Goal: Task Accomplishment & Management: Use online tool/utility

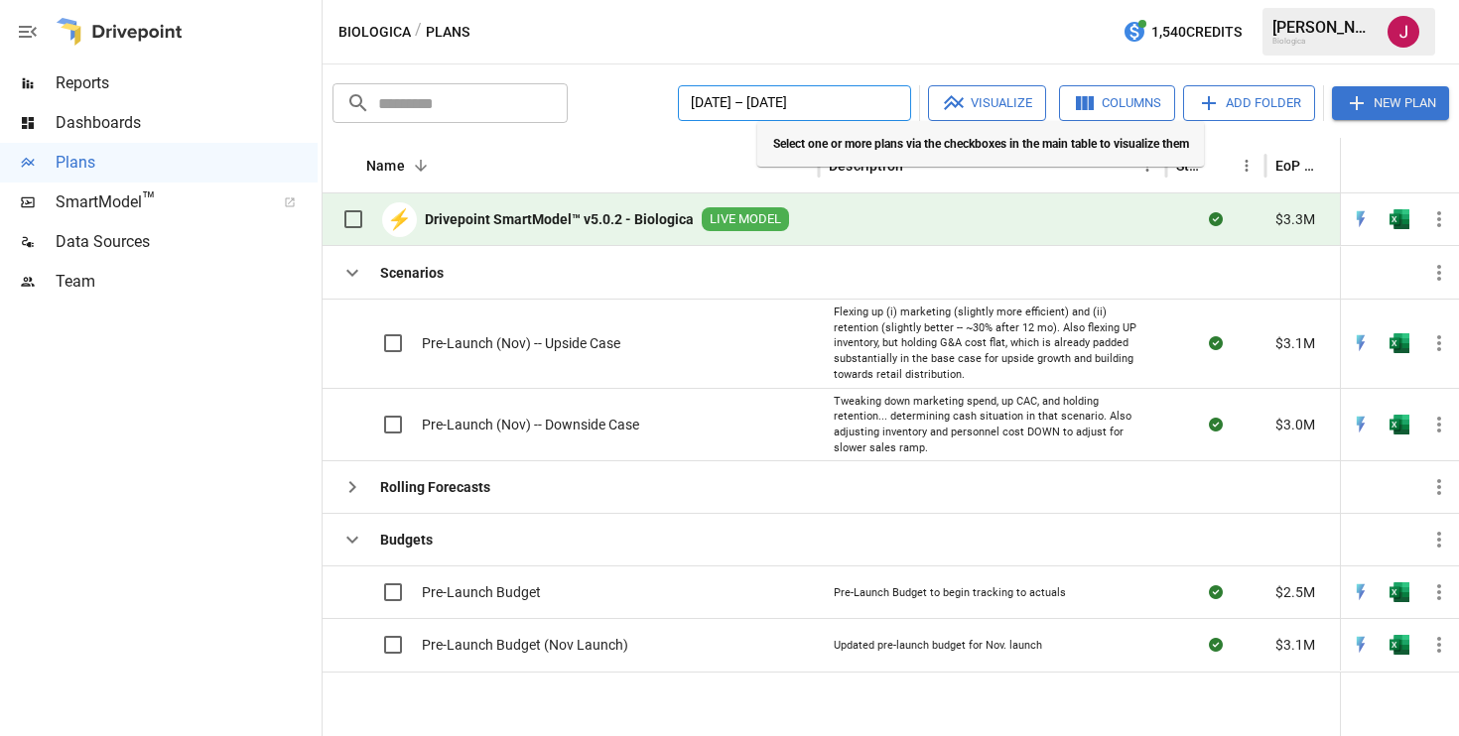
click at [868, 92] on button "[DATE] – [DATE]" at bounding box center [794, 103] width 233 height 36
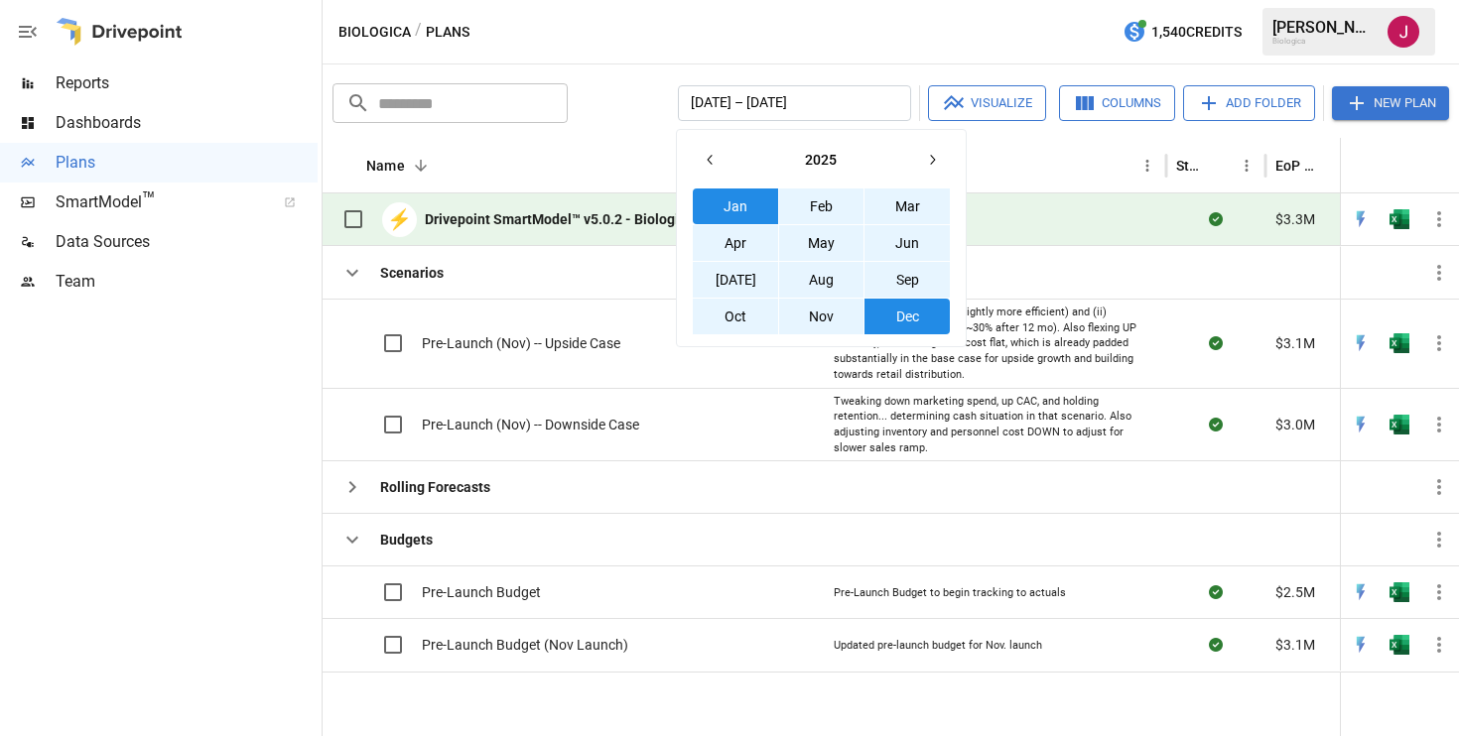
click at [927, 161] on icon "button" at bounding box center [932, 160] width 16 height 16
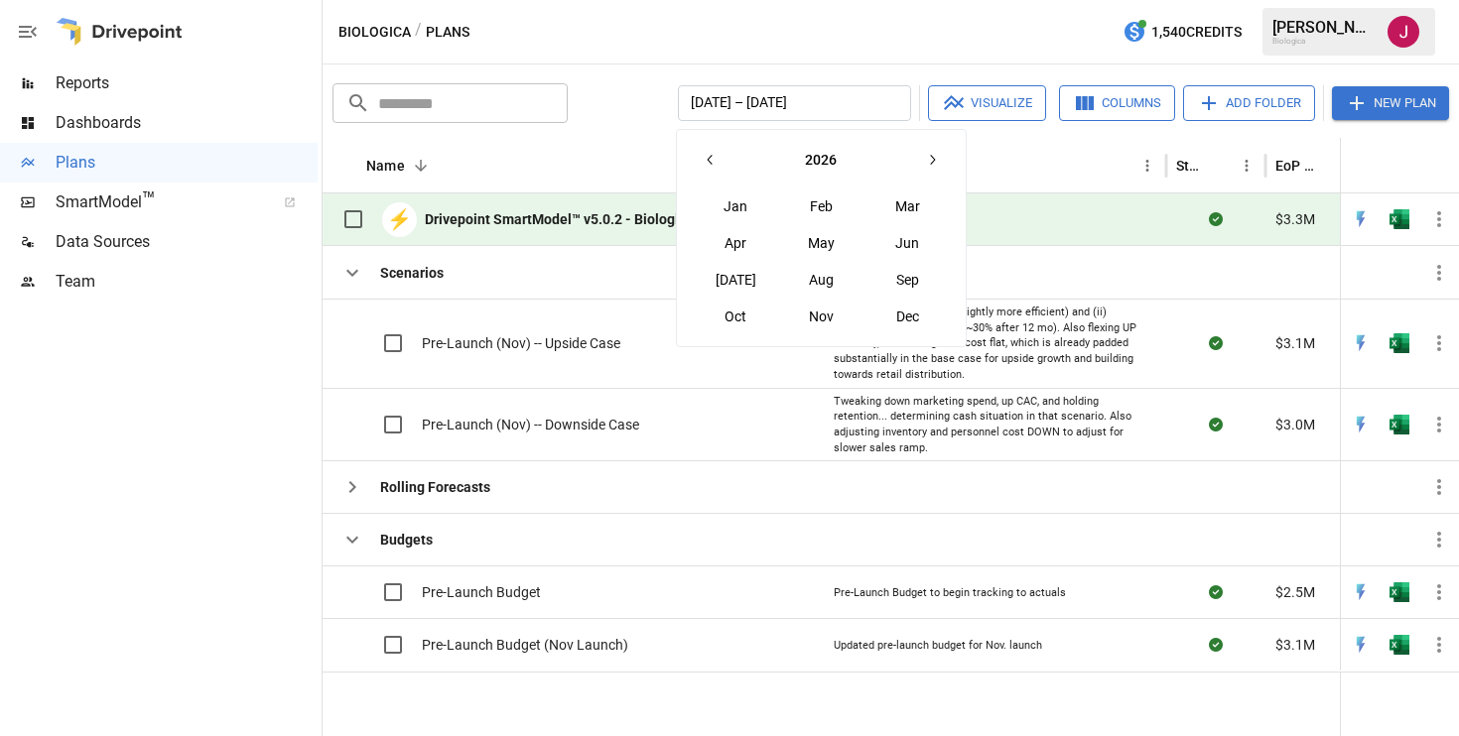
click at [708, 161] on icon "button" at bounding box center [709, 160] width 5 height 10
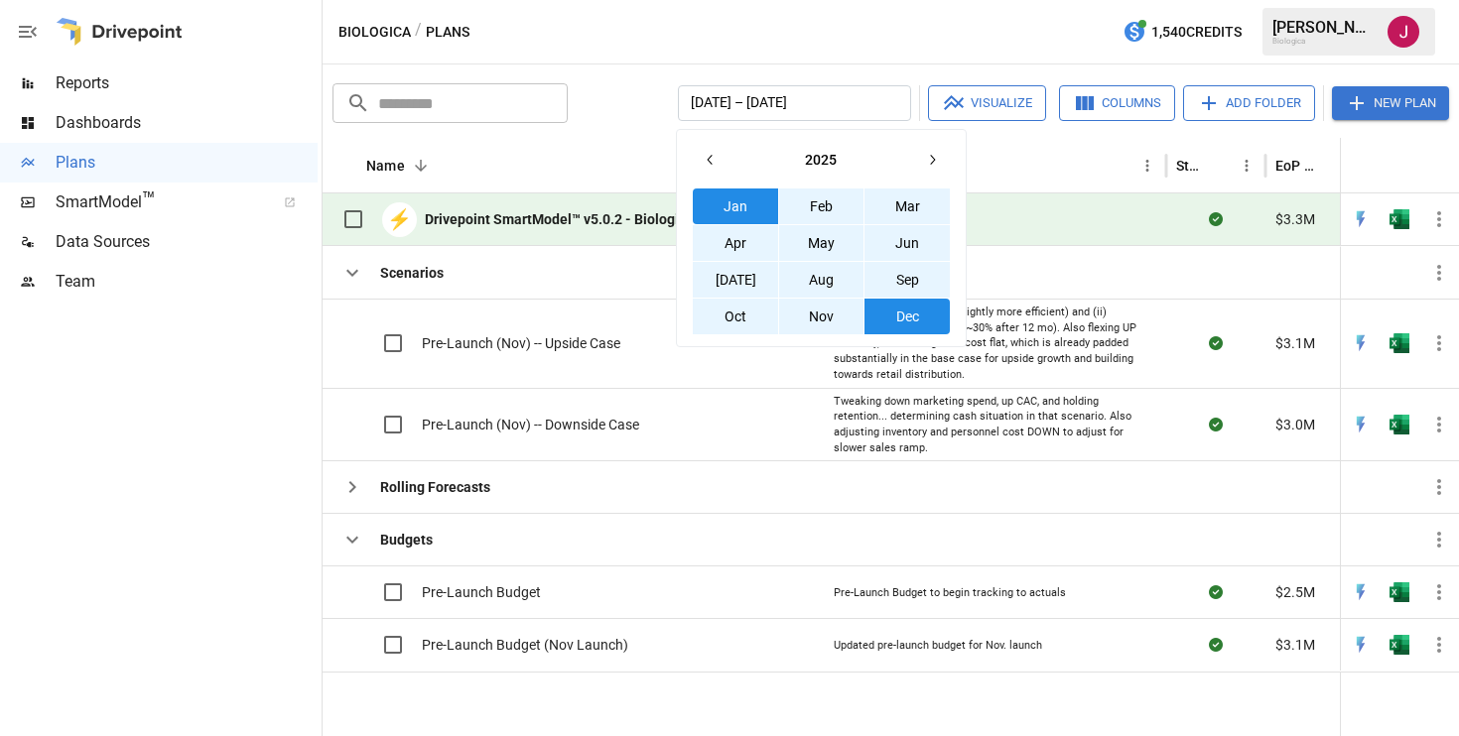
click at [829, 311] on button "Nov" at bounding box center [821, 317] width 85 height 36
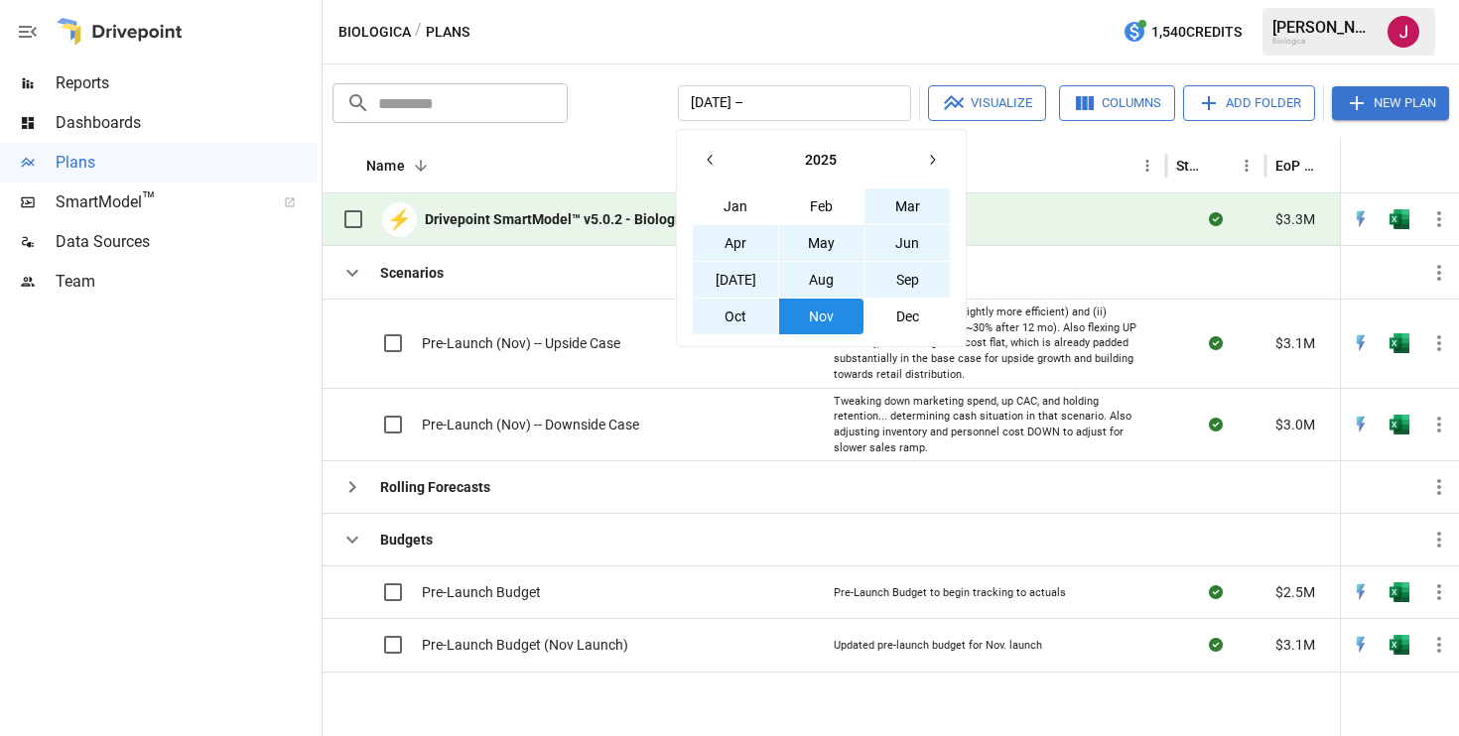
click at [924, 159] on icon "button" at bounding box center [932, 160] width 16 height 16
click at [907, 318] on button "Dec" at bounding box center [907, 317] width 85 height 36
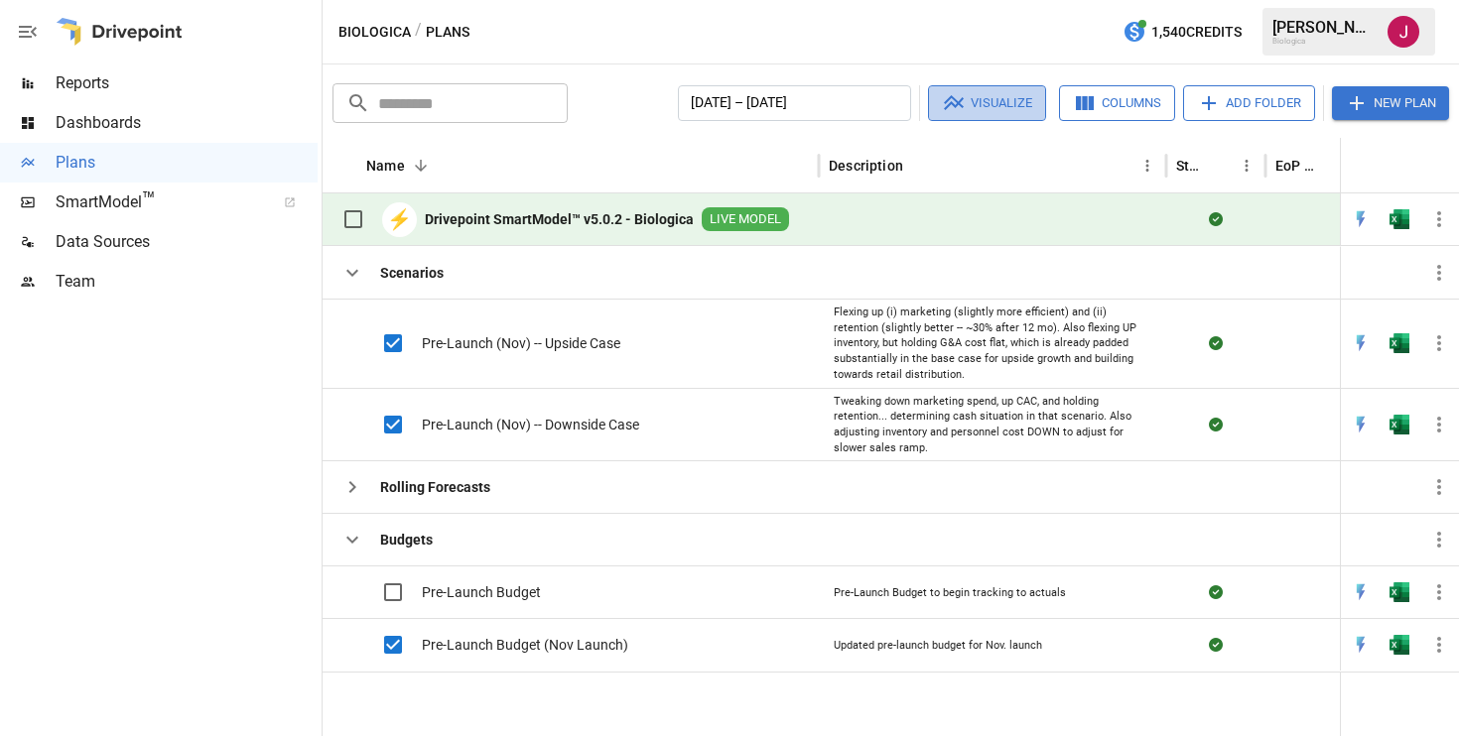
click at [980, 109] on button "Visualize" at bounding box center [987, 103] width 118 height 36
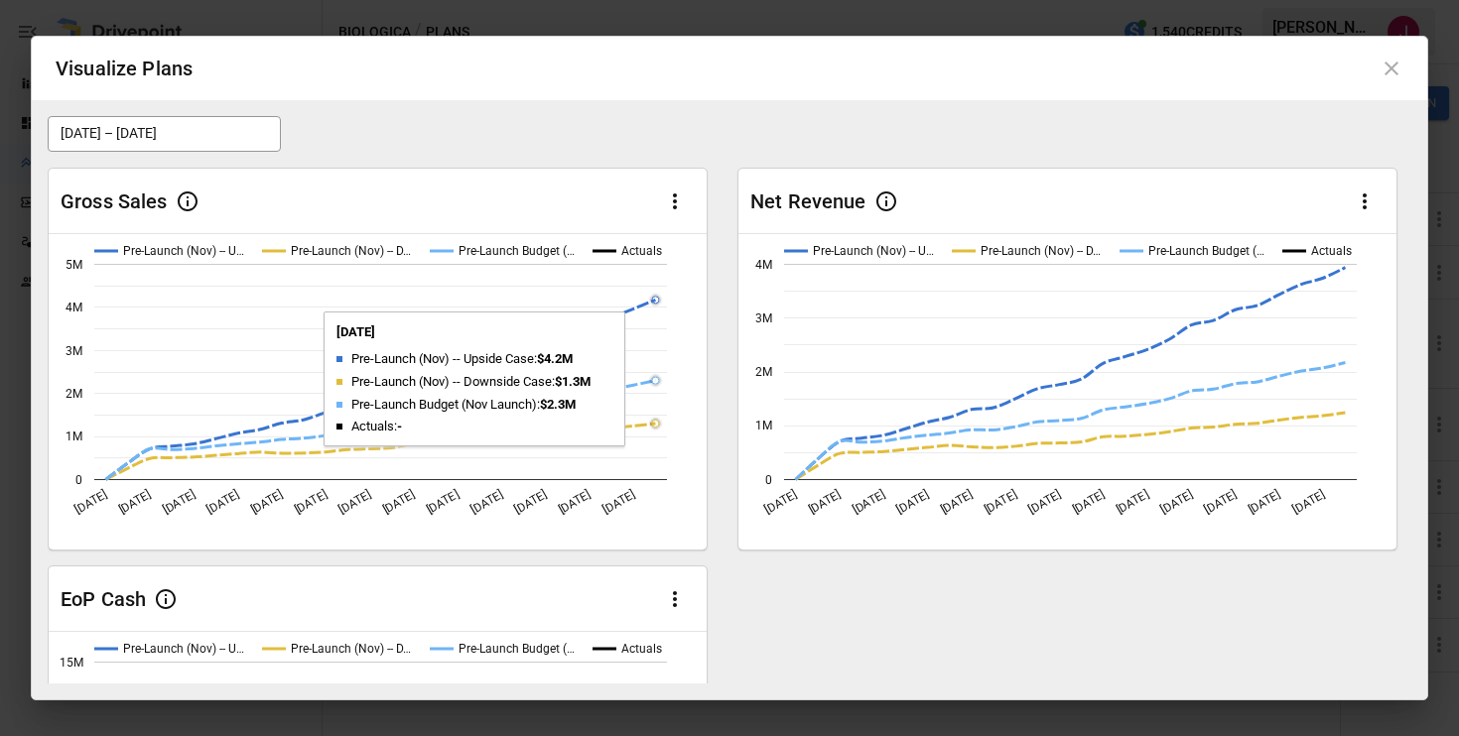
scroll to position [46, 0]
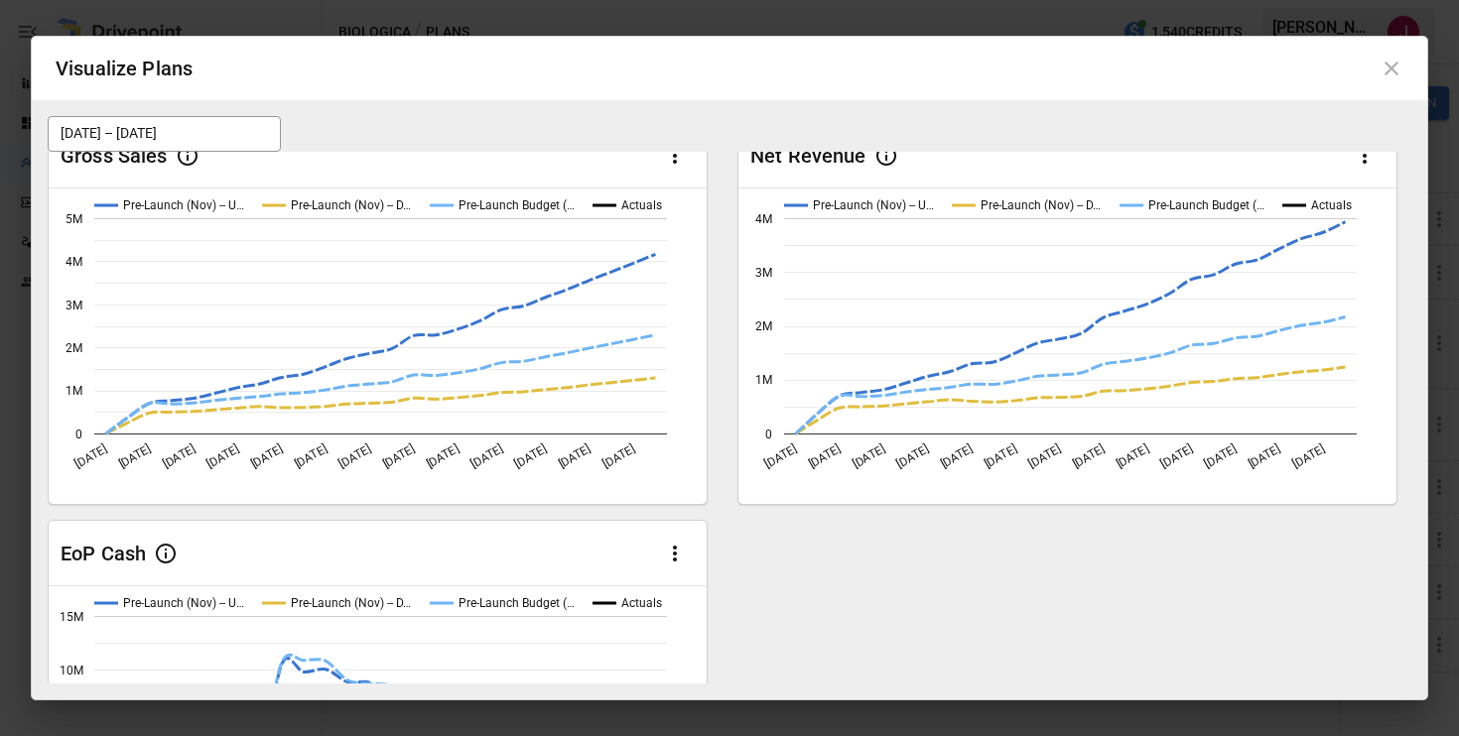
drag, startPoint x: 600, startPoint y: 161, endPoint x: 713, endPoint y: 288, distance: 169.5
click at [715, 290] on div "Gross Sales Pre-Launch (Nov) -- U… Pre-Launch (Nov) -- D… Pre-Launch Budget (… …" at bounding box center [730, 512] width 1364 height 812
click at [713, 288] on div "Gross Sales Pre-Launch (Nov) -- U… Pre-Launch (Nov) -- D… Pre-Launch Budget (… …" at bounding box center [730, 512] width 1364 height 812
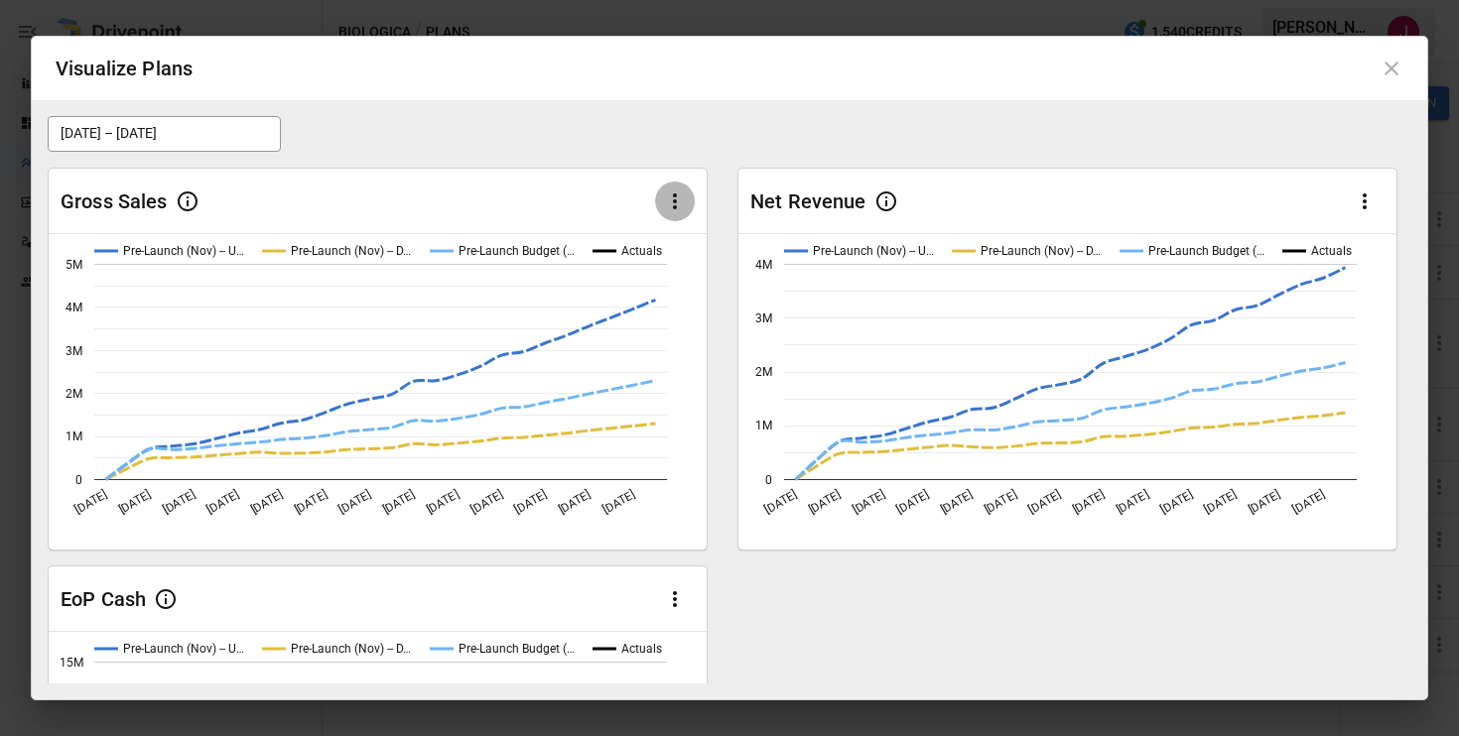
click at [677, 190] on icon "button" at bounding box center [675, 202] width 24 height 24
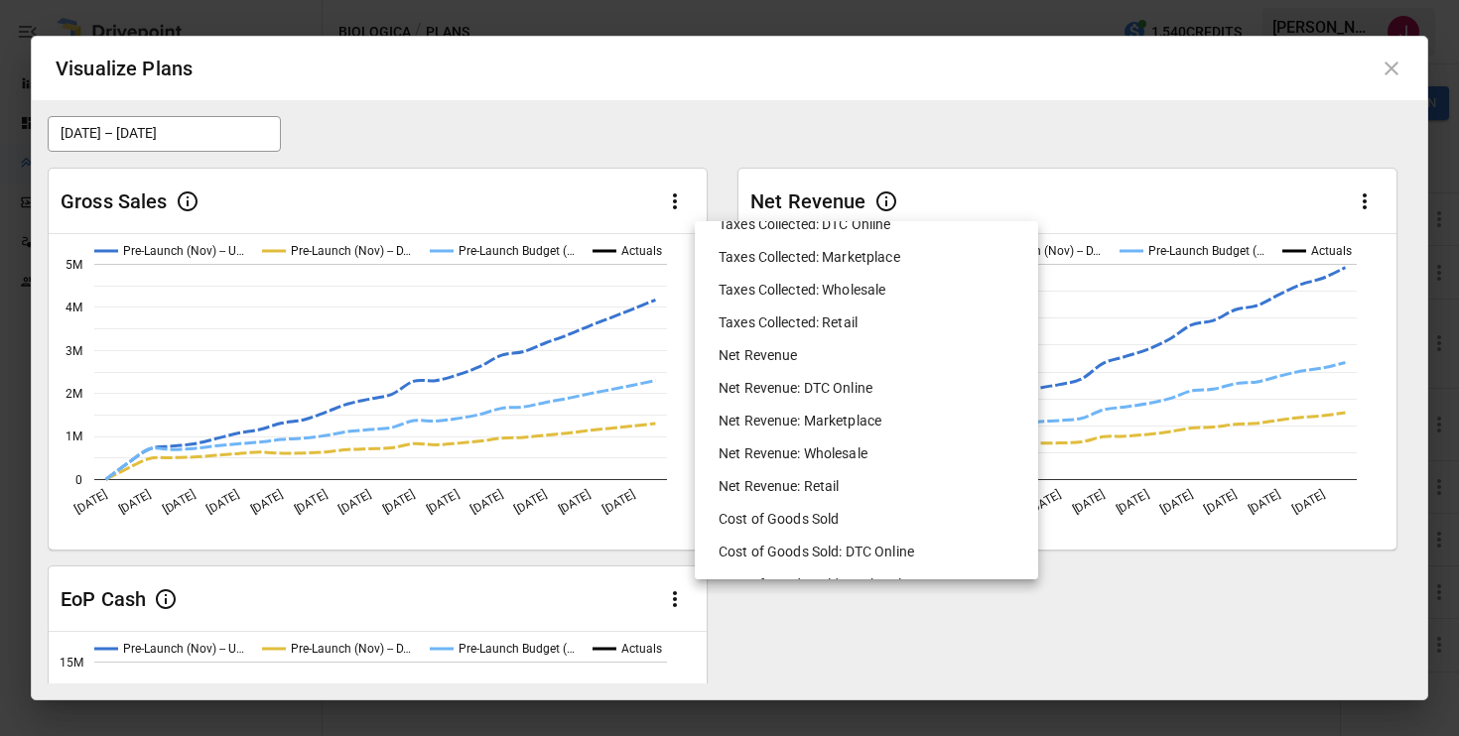
scroll to position [755, 0]
click at [780, 364] on li "Net Revenue" at bounding box center [867, 356] width 328 height 33
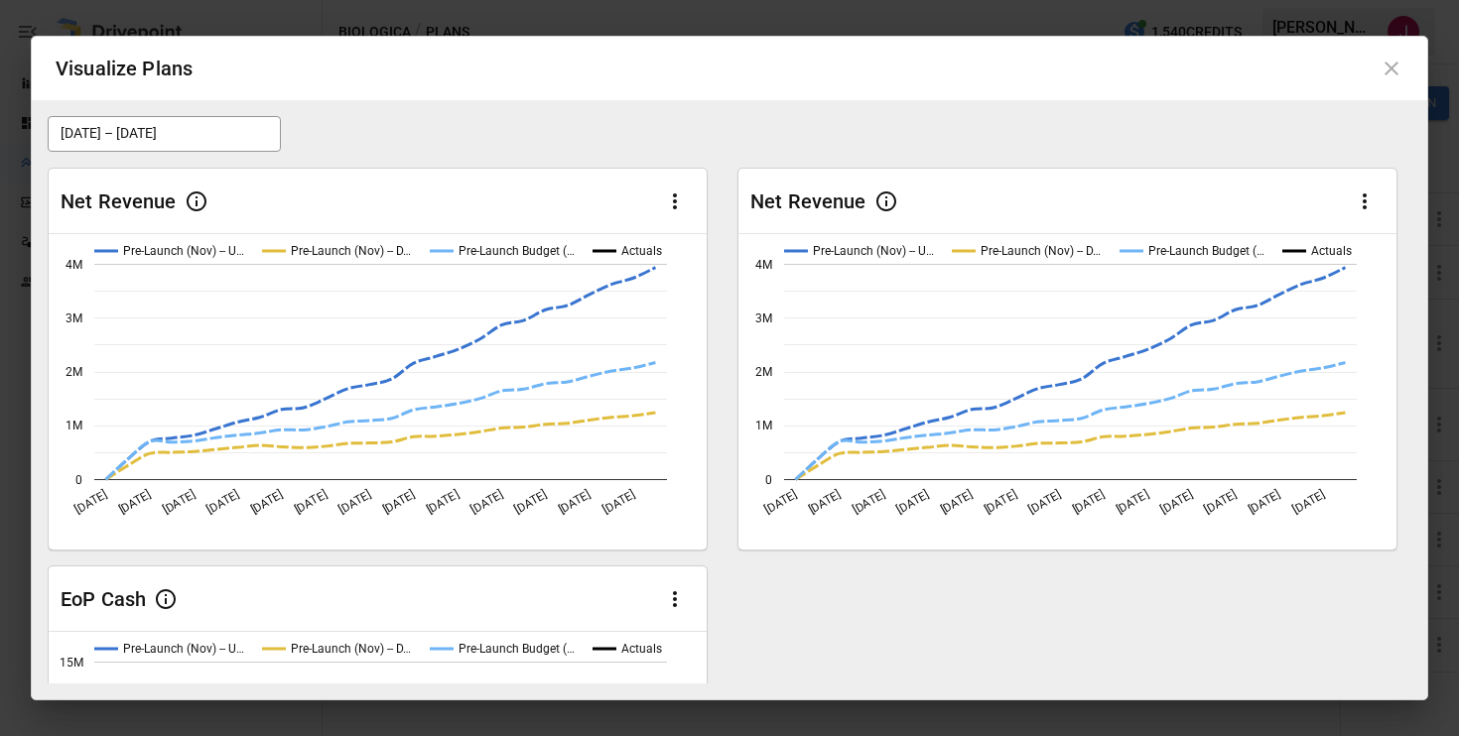
click at [1364, 201] on icon "button" at bounding box center [1365, 202] width 4 height 16
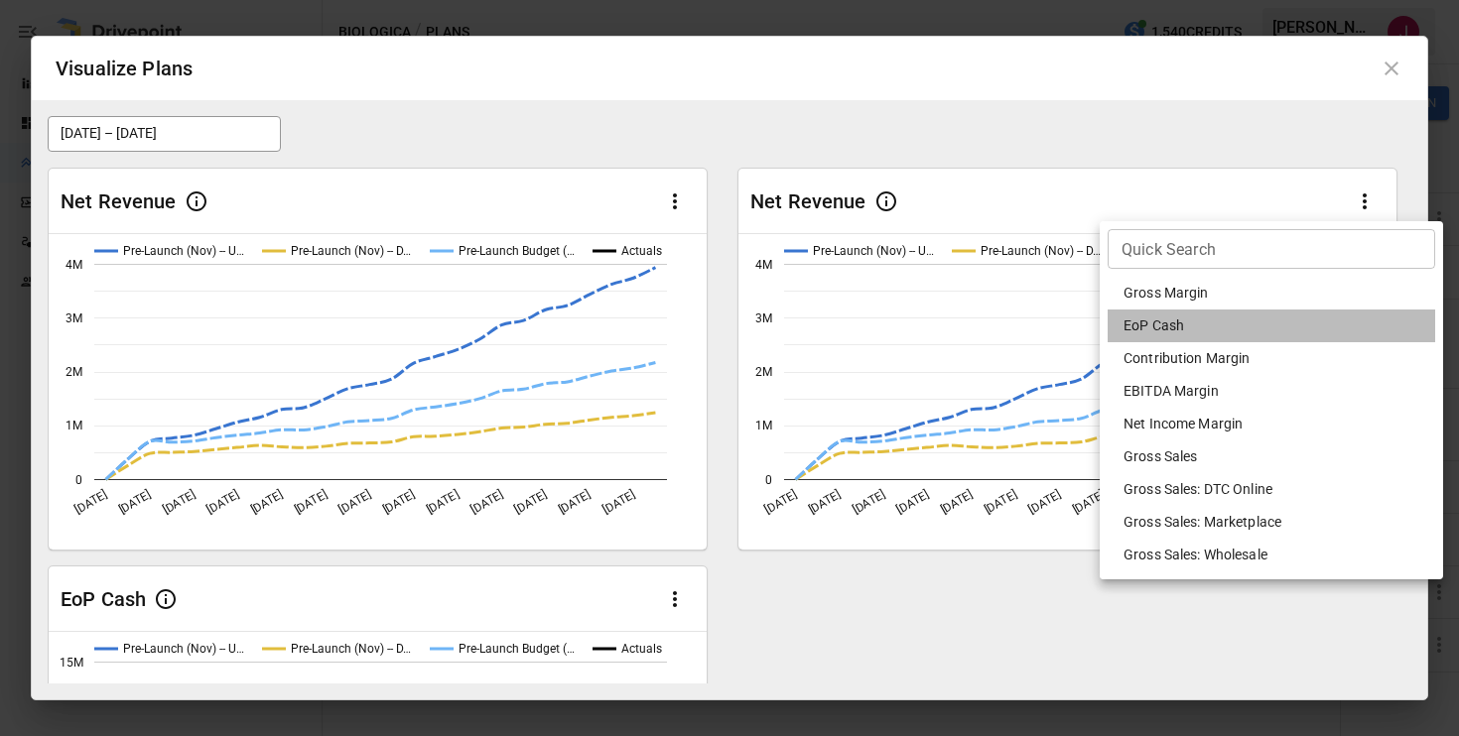
click at [1215, 324] on li "EoP Cash" at bounding box center [1272, 326] width 328 height 33
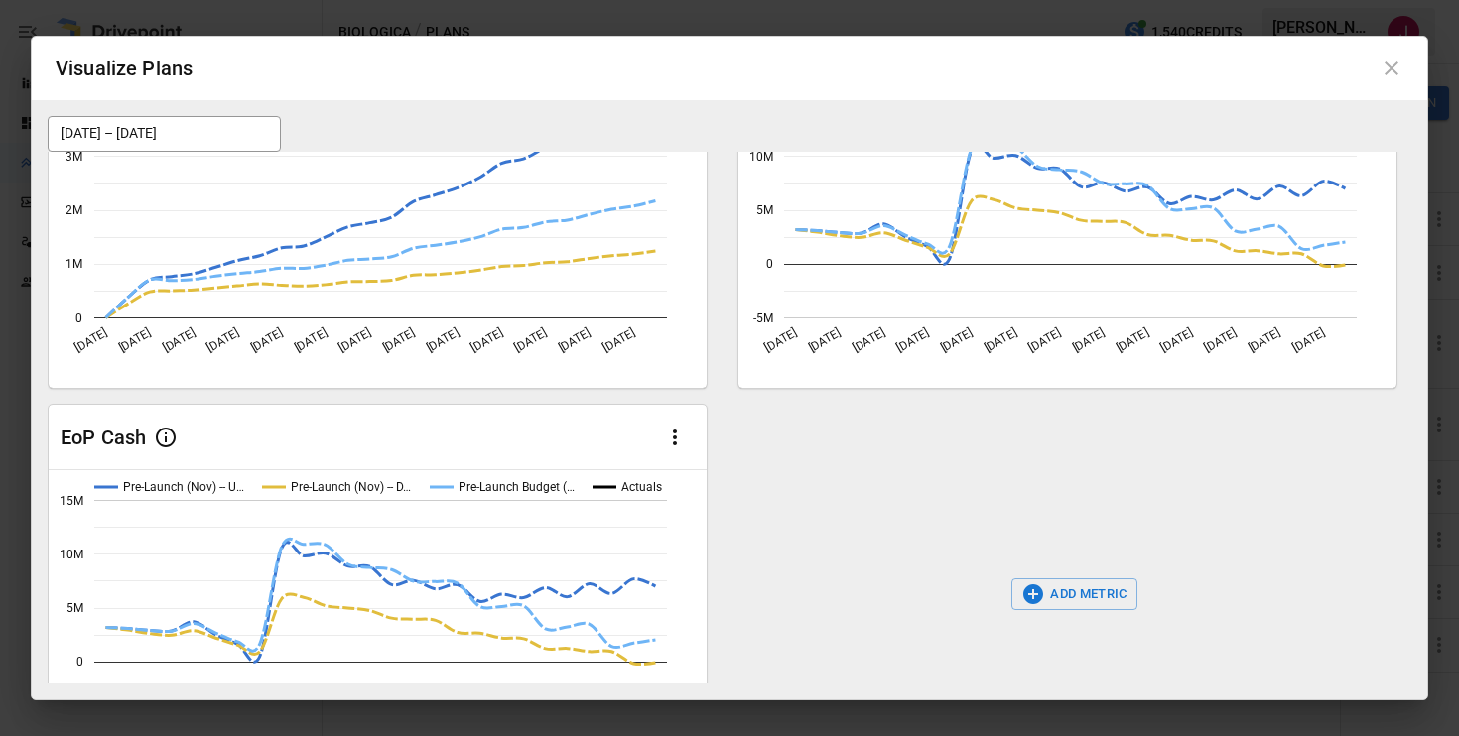
scroll to position [201, 0]
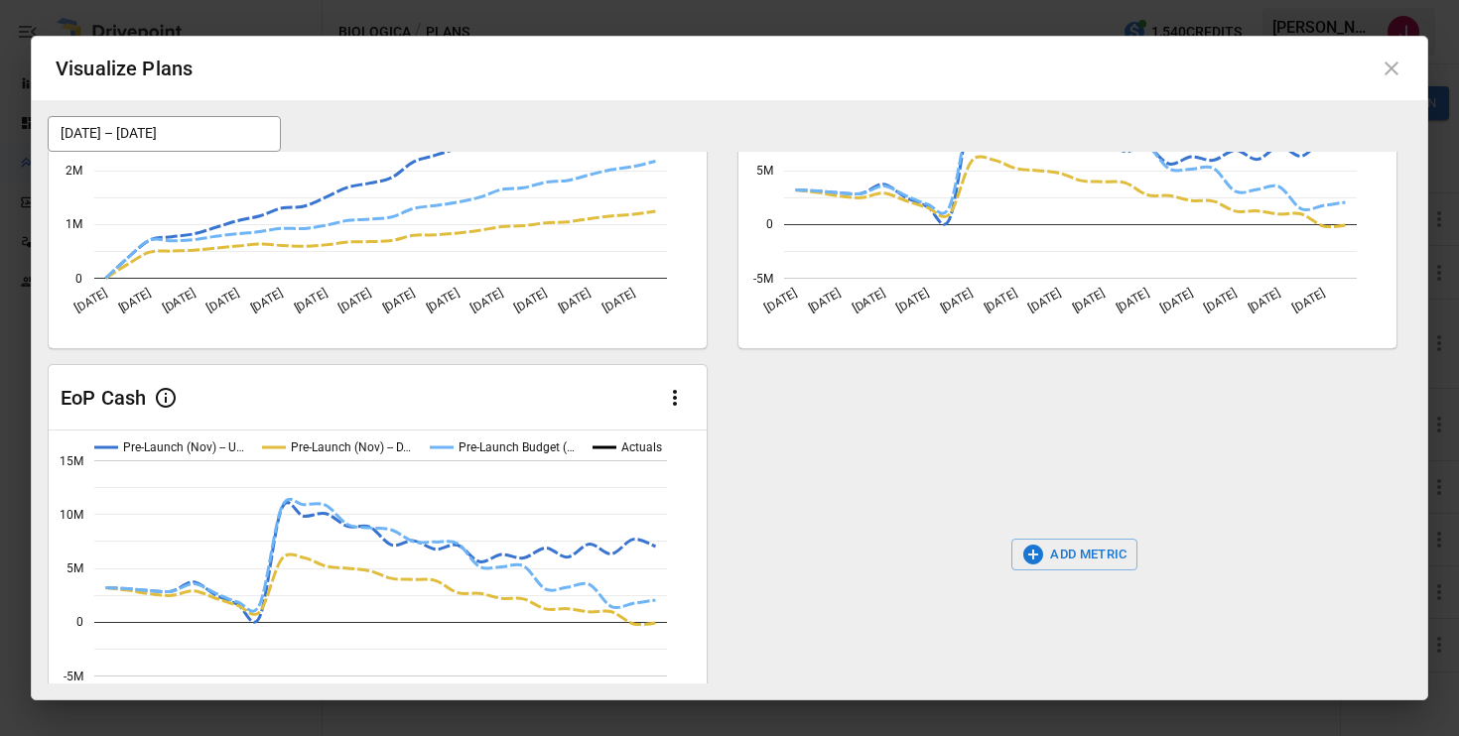
click at [675, 399] on icon "button" at bounding box center [675, 398] width 4 height 16
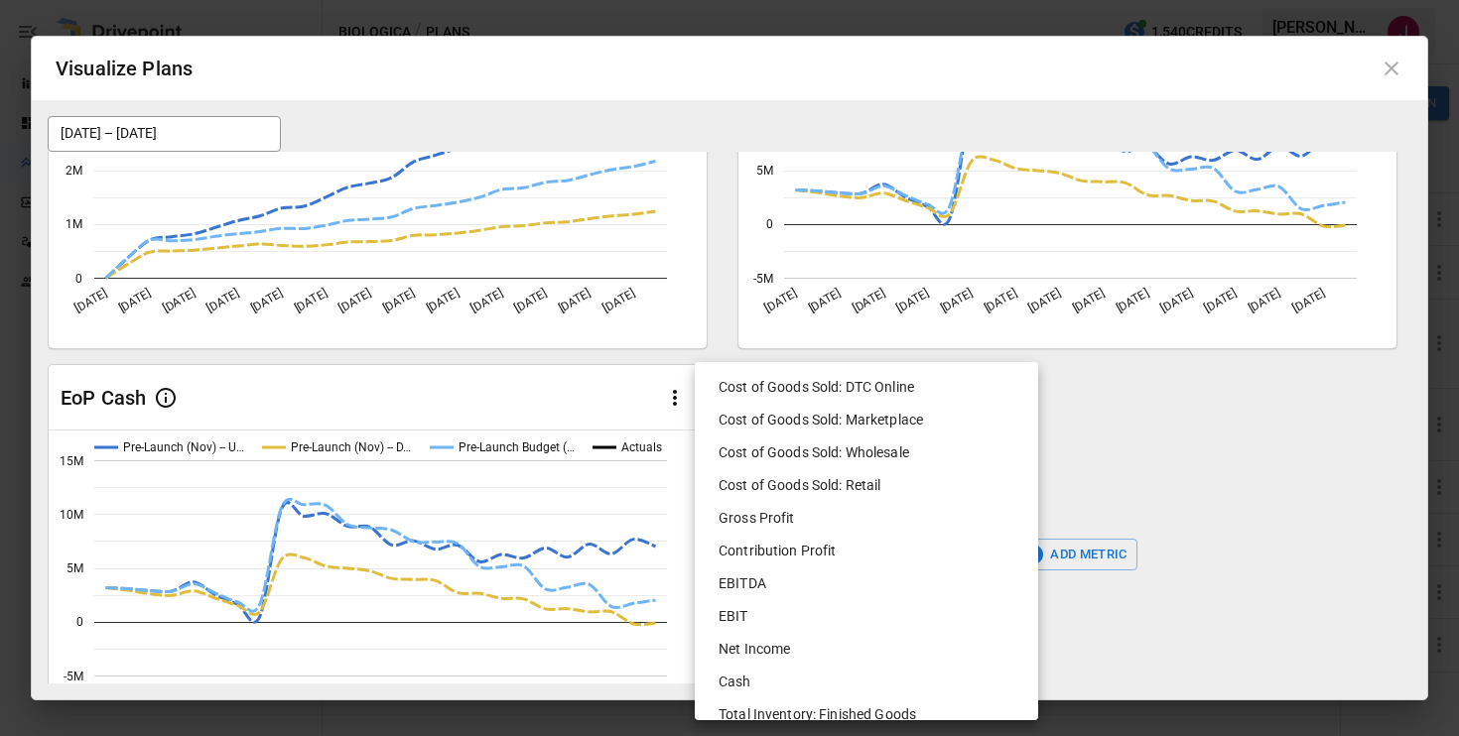
scroll to position [1081, 0]
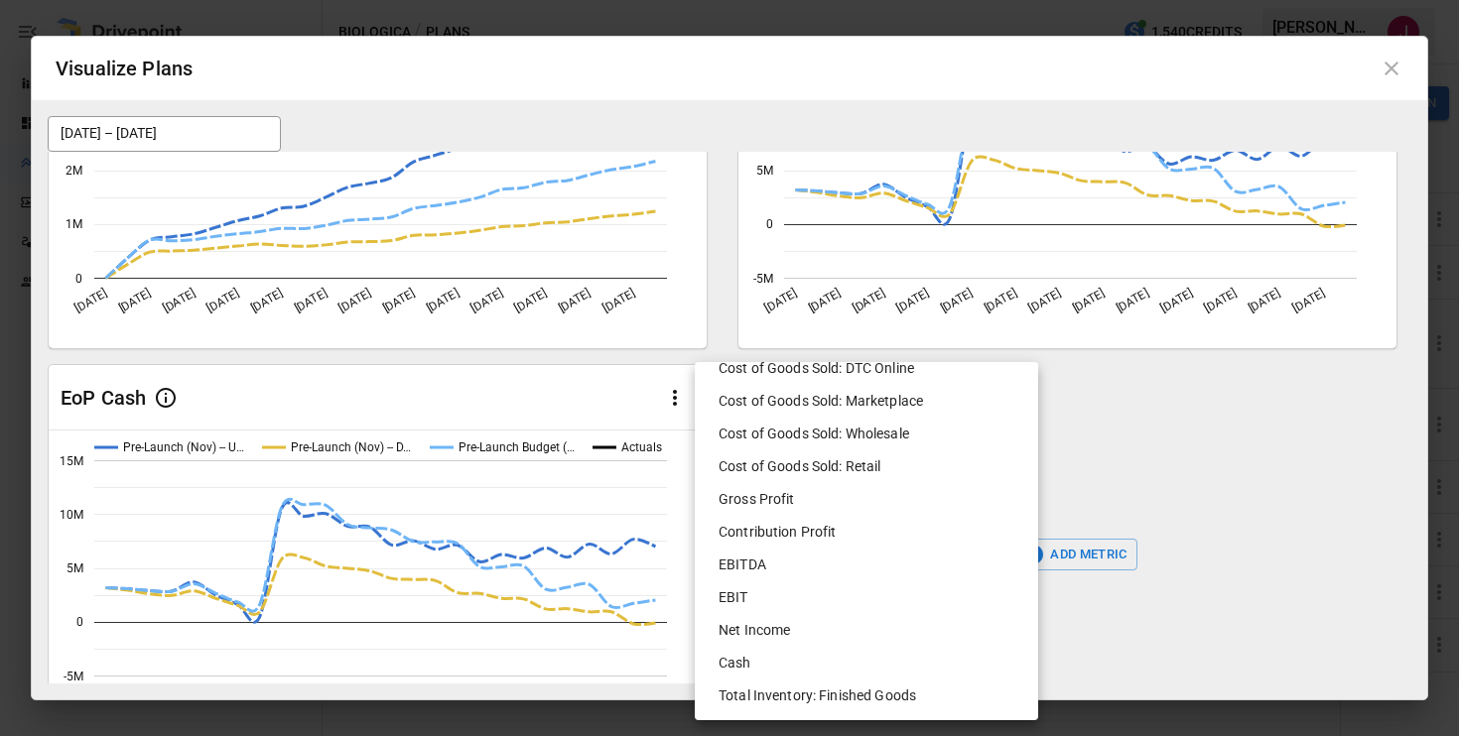
click at [752, 568] on li "EBITDA" at bounding box center [867, 565] width 328 height 33
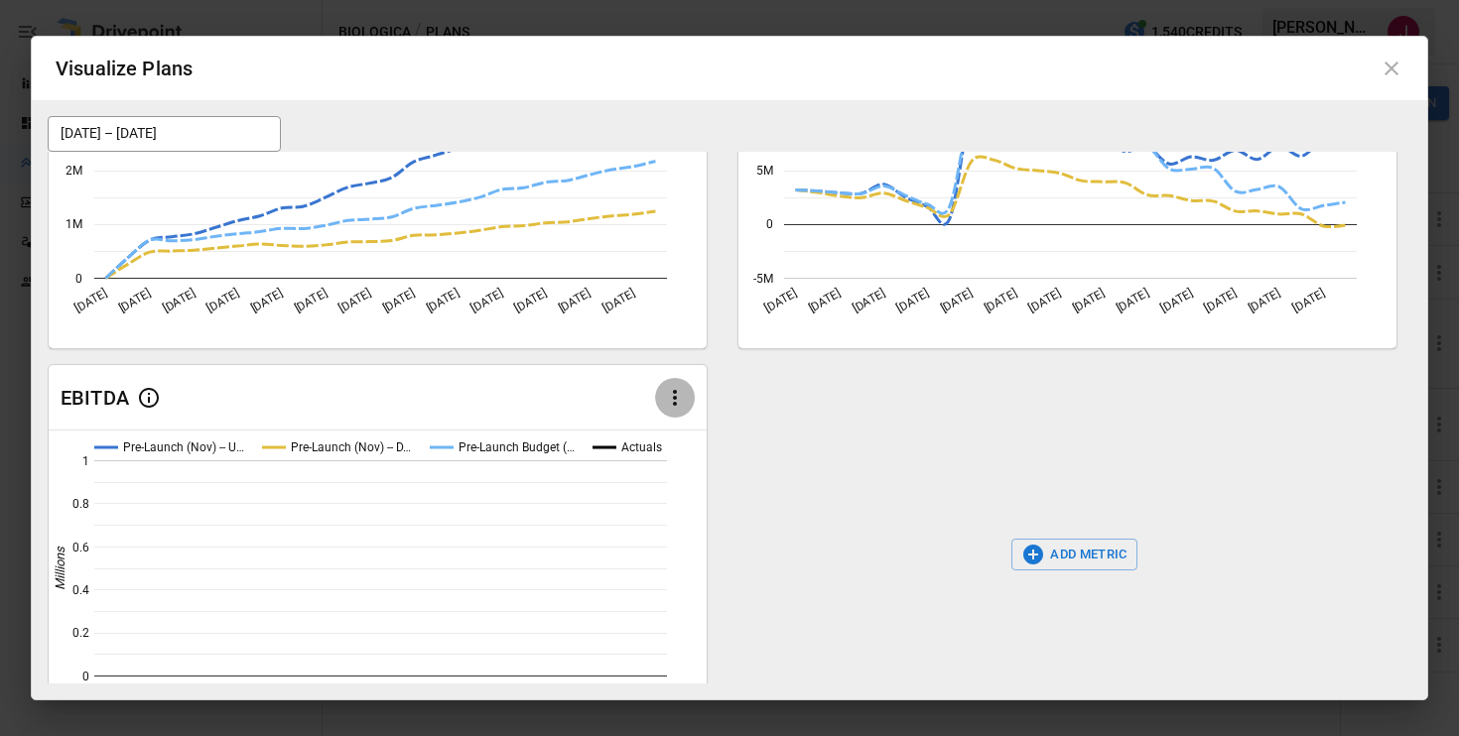
click at [676, 404] on icon "button" at bounding box center [675, 398] width 24 height 24
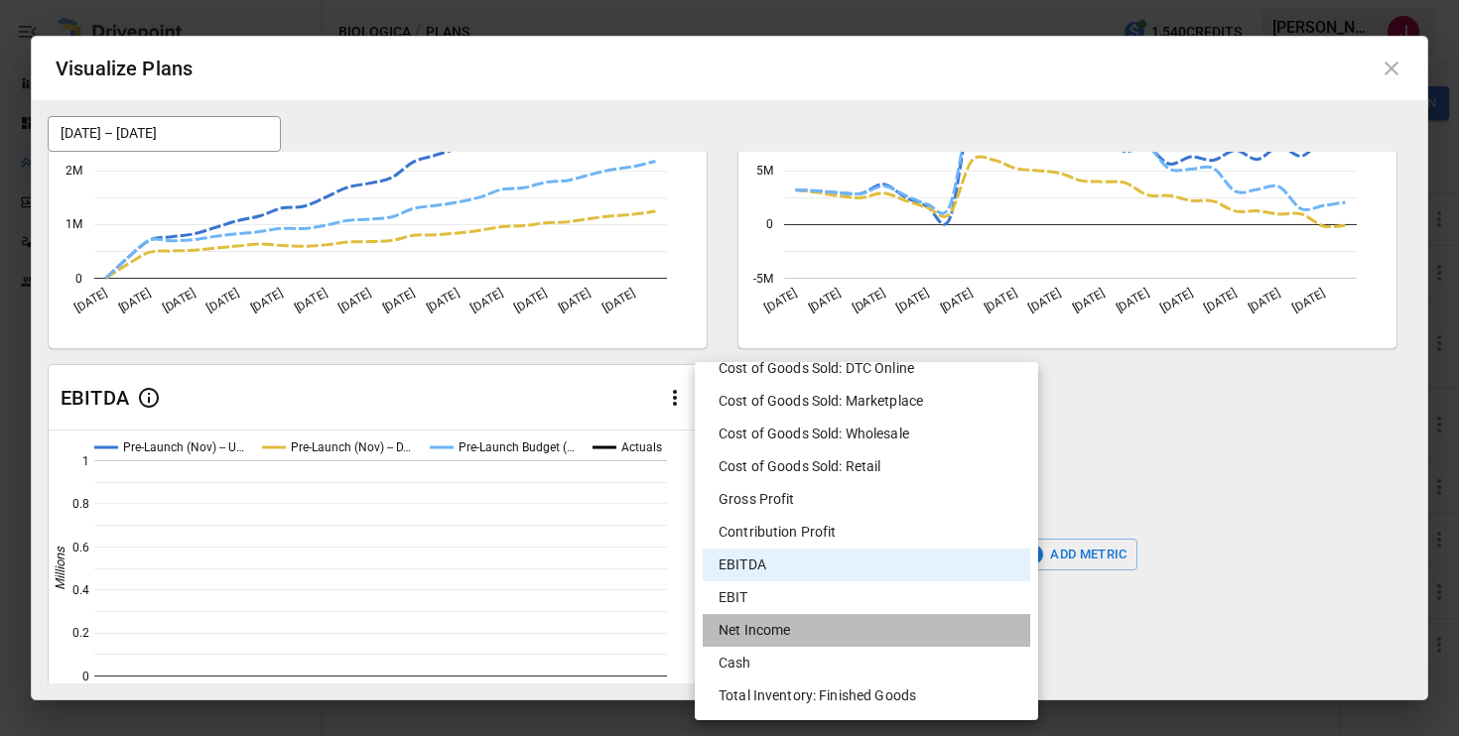
click at [834, 623] on li "Net Income" at bounding box center [867, 630] width 328 height 33
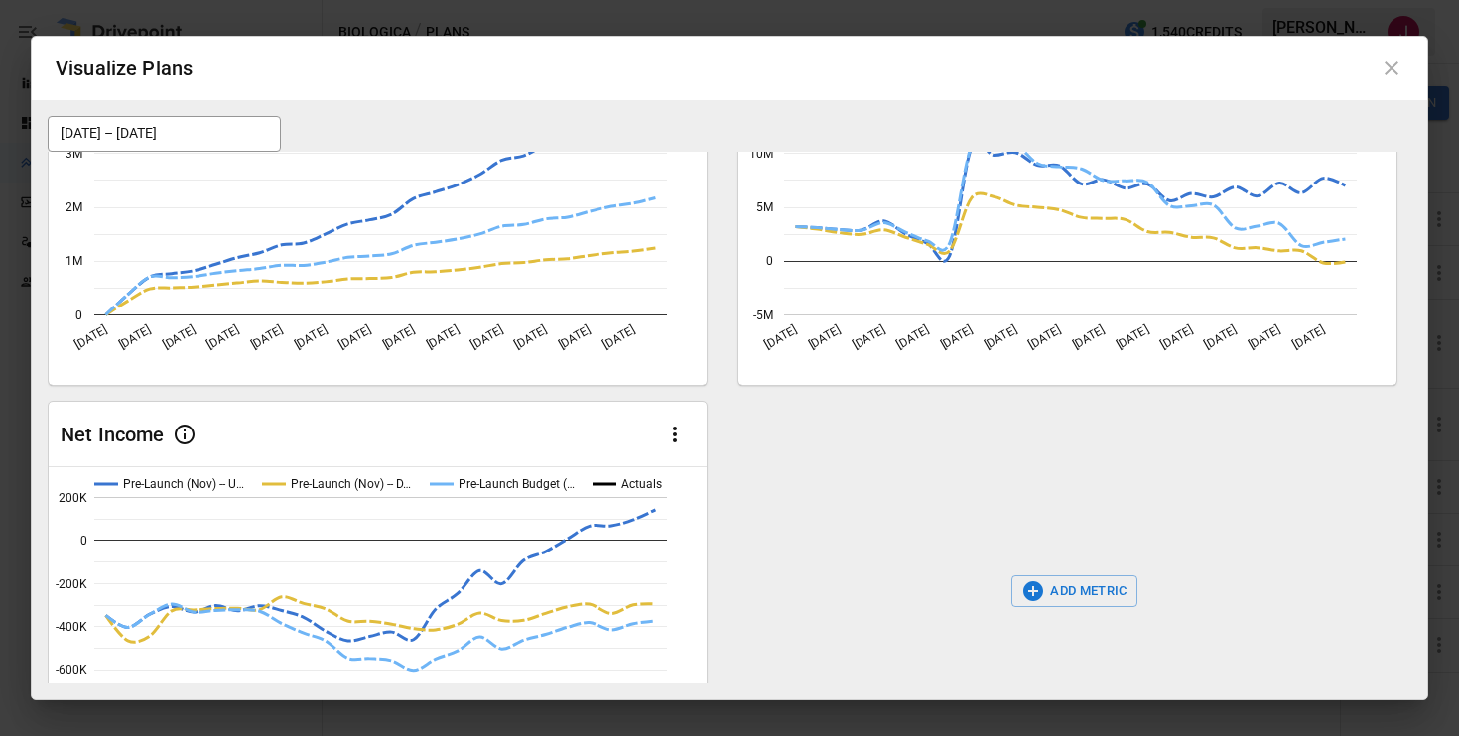
scroll to position [164, 0]
click at [1051, 592] on button "ADD METRIC" at bounding box center [1074, 593] width 126 height 32
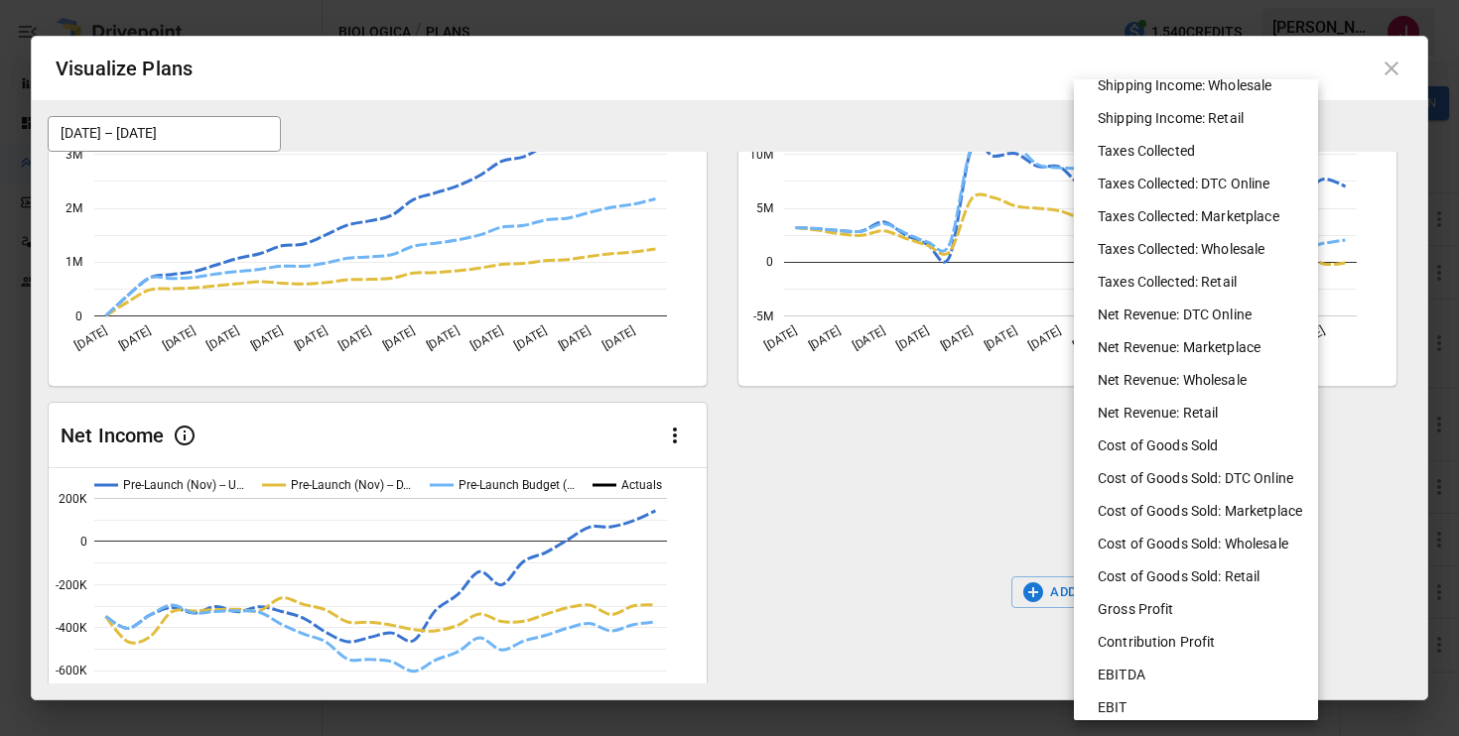
scroll to position [640, 0]
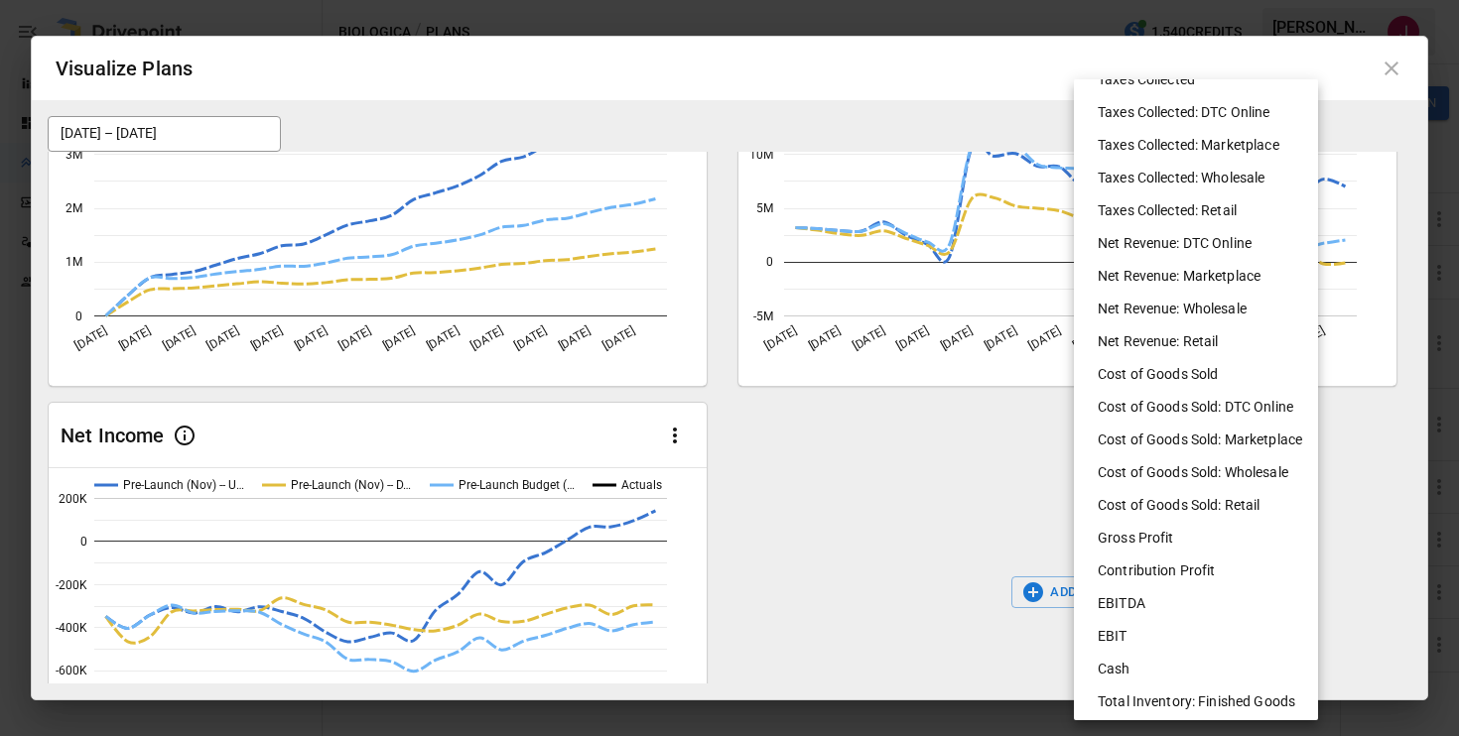
click at [1139, 702] on li "Total Inventory: Finished Goods" at bounding box center [1204, 702] width 244 height 33
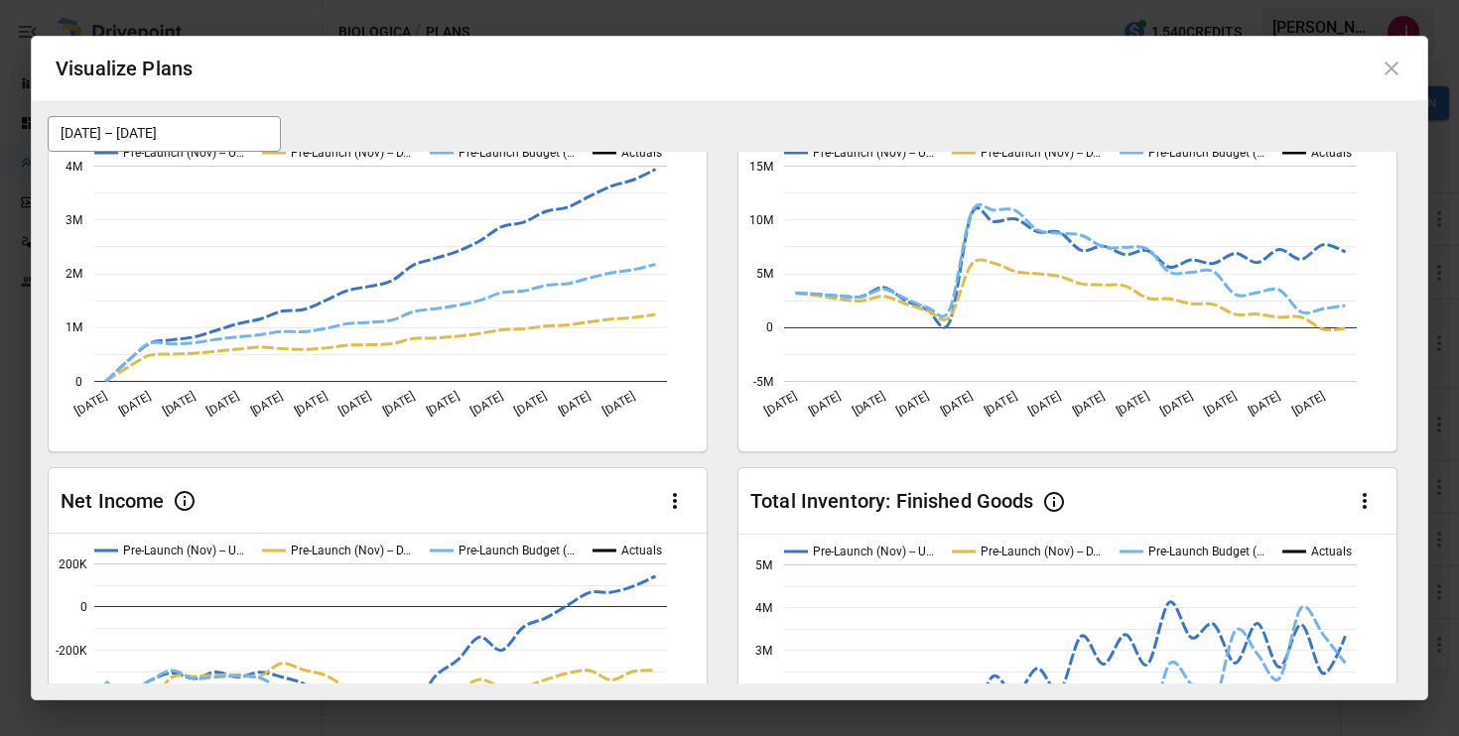
scroll to position [0, 0]
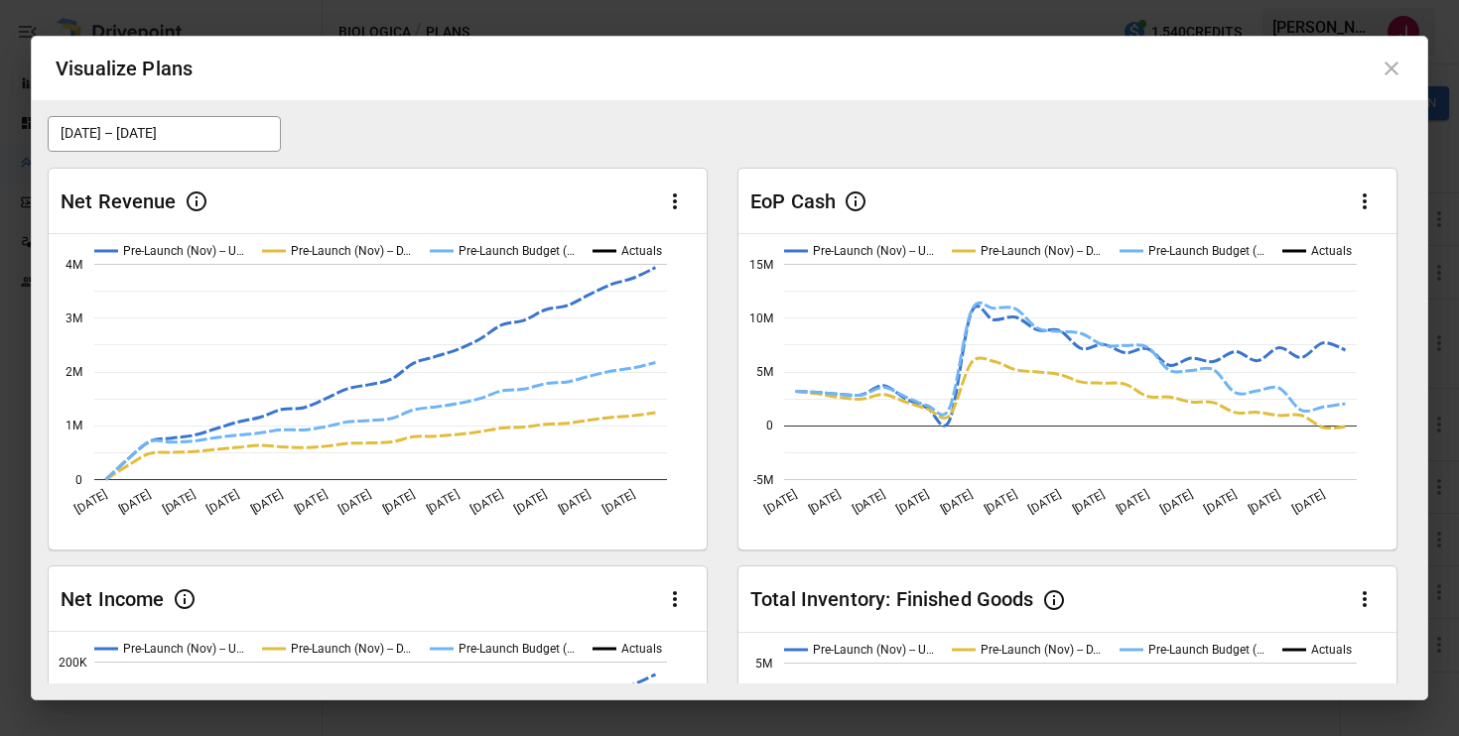
click at [557, 128] on div "[DATE] – [DATE]" at bounding box center [730, 134] width 1364 height 36
click at [1386, 83] on h2 "Visualize Plans" at bounding box center [730, 69] width 1396 height 64
click at [1397, 65] on icon at bounding box center [1392, 69] width 24 height 24
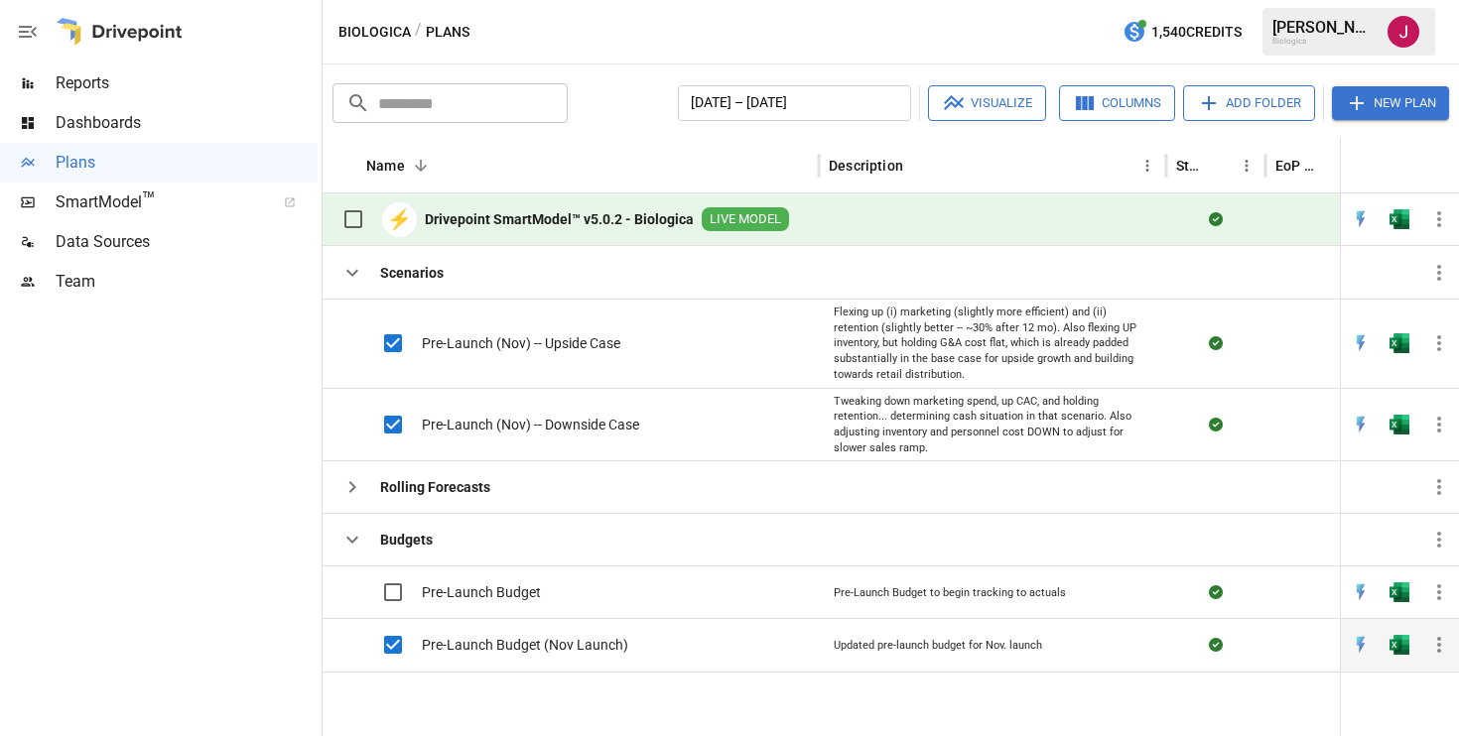
click at [552, 643] on span "Pre-Launch Budget (Nov Launch)" at bounding box center [525, 645] width 206 height 20
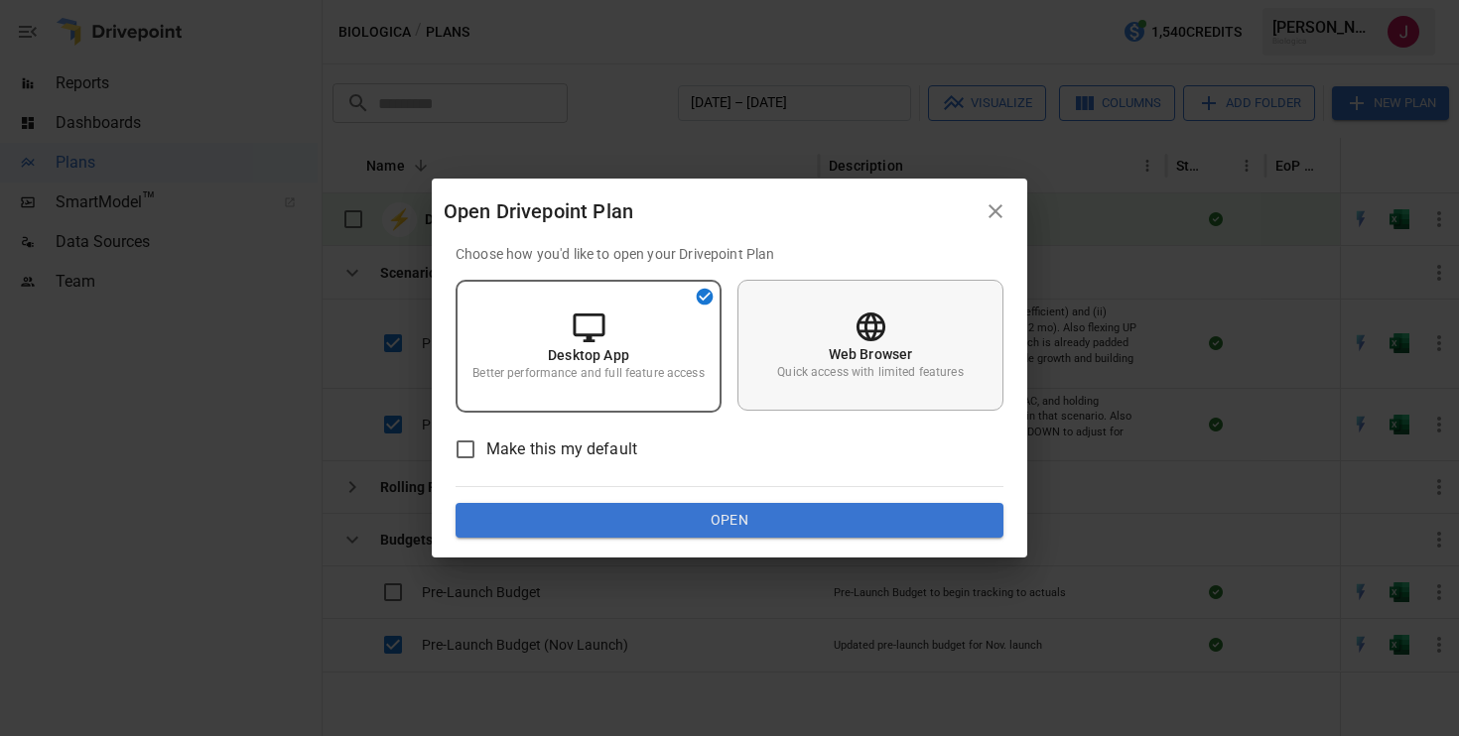
click at [830, 365] on p "Quick access with limited features" at bounding box center [870, 372] width 186 height 17
click at [733, 518] on button "Open" at bounding box center [730, 521] width 548 height 36
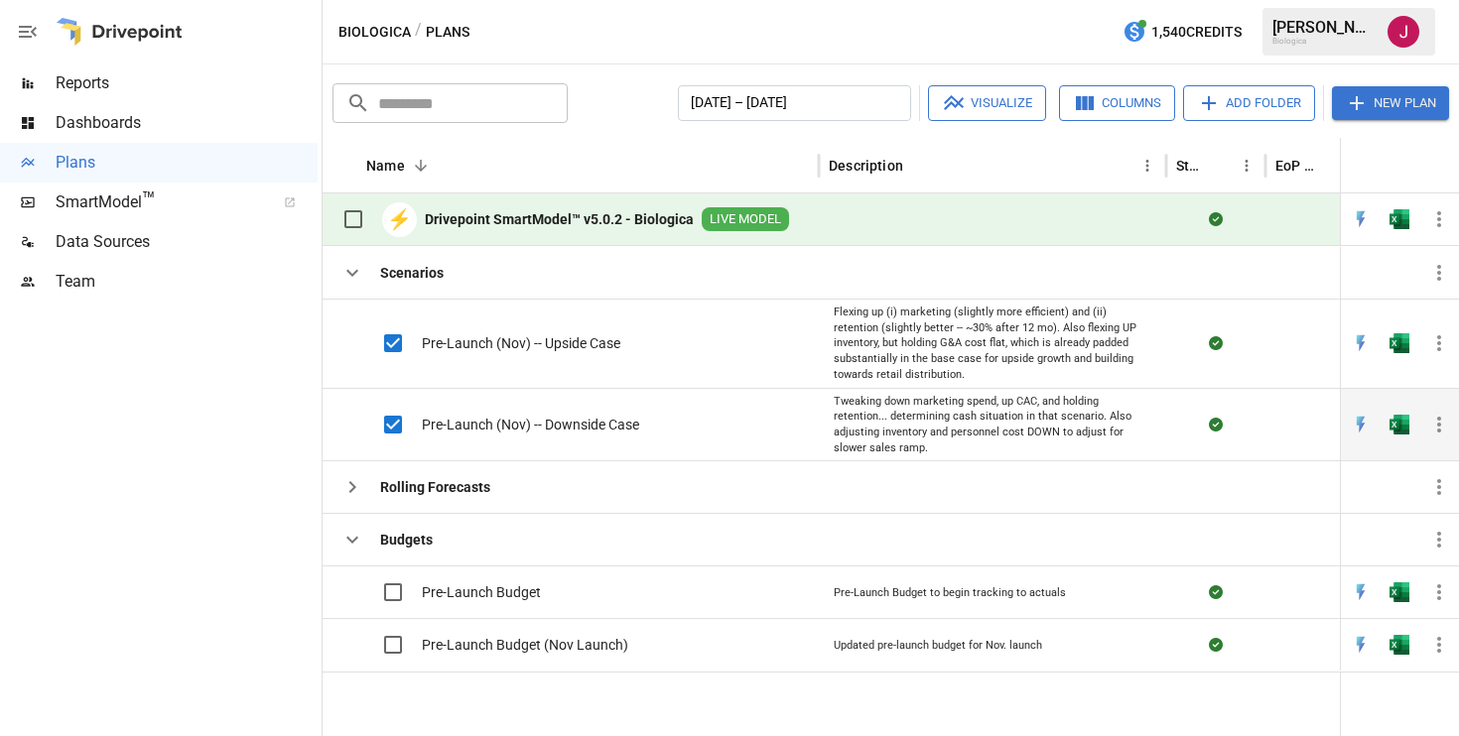
click at [629, 423] on span "Pre-Launch (Nov) -- Downside Case" at bounding box center [530, 425] width 217 height 20
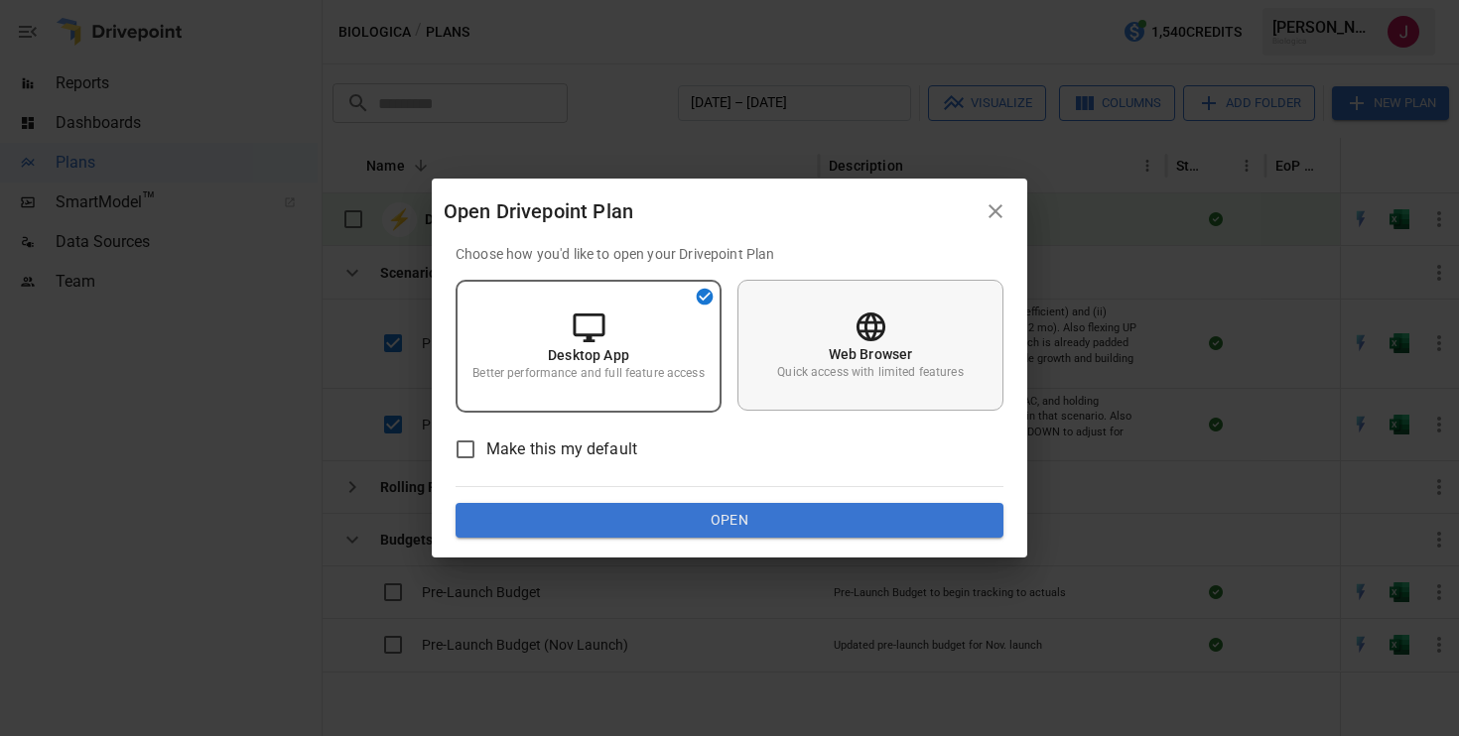
click at [850, 353] on p "Web Browser" at bounding box center [871, 354] width 84 height 20
click at [736, 516] on button "Open" at bounding box center [730, 521] width 548 height 36
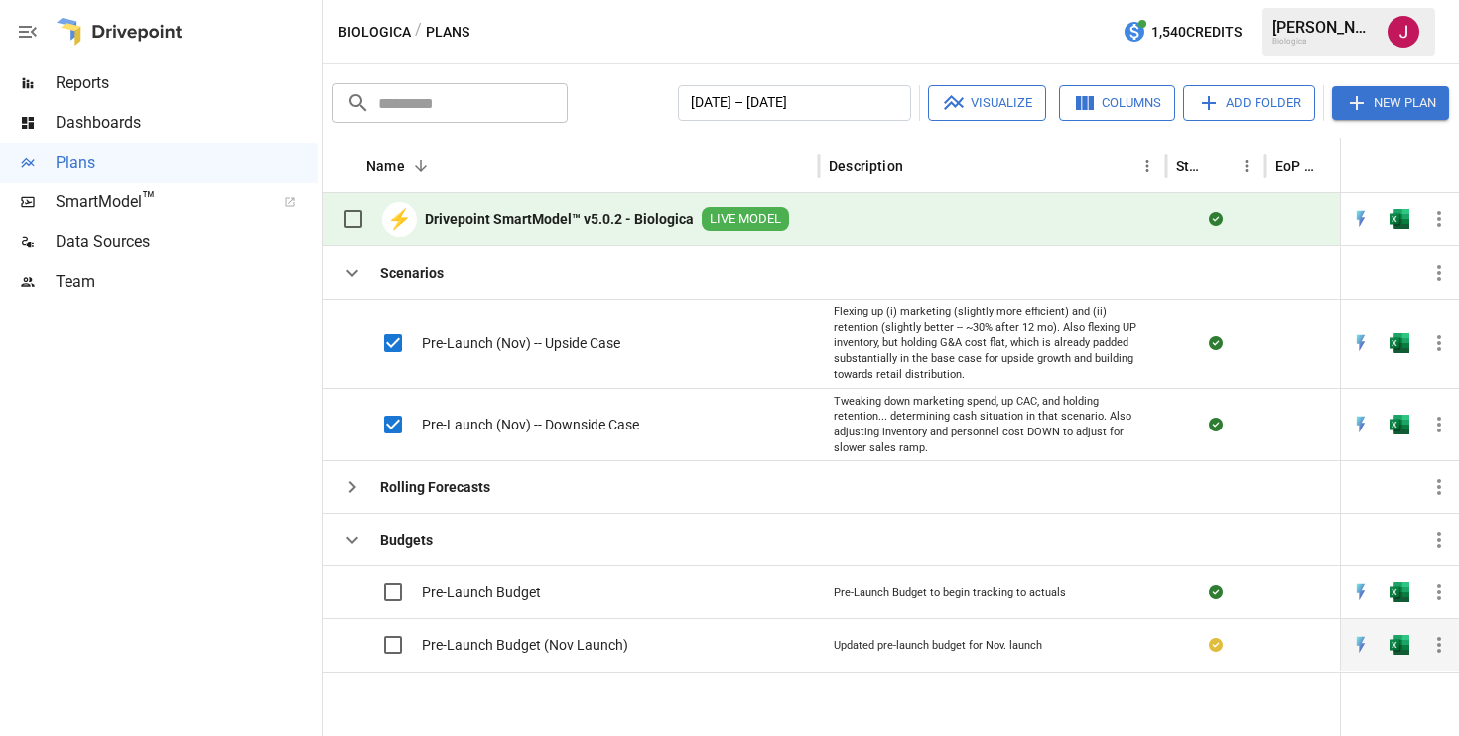
click at [1441, 645] on icon "button" at bounding box center [1439, 645] width 24 height 24
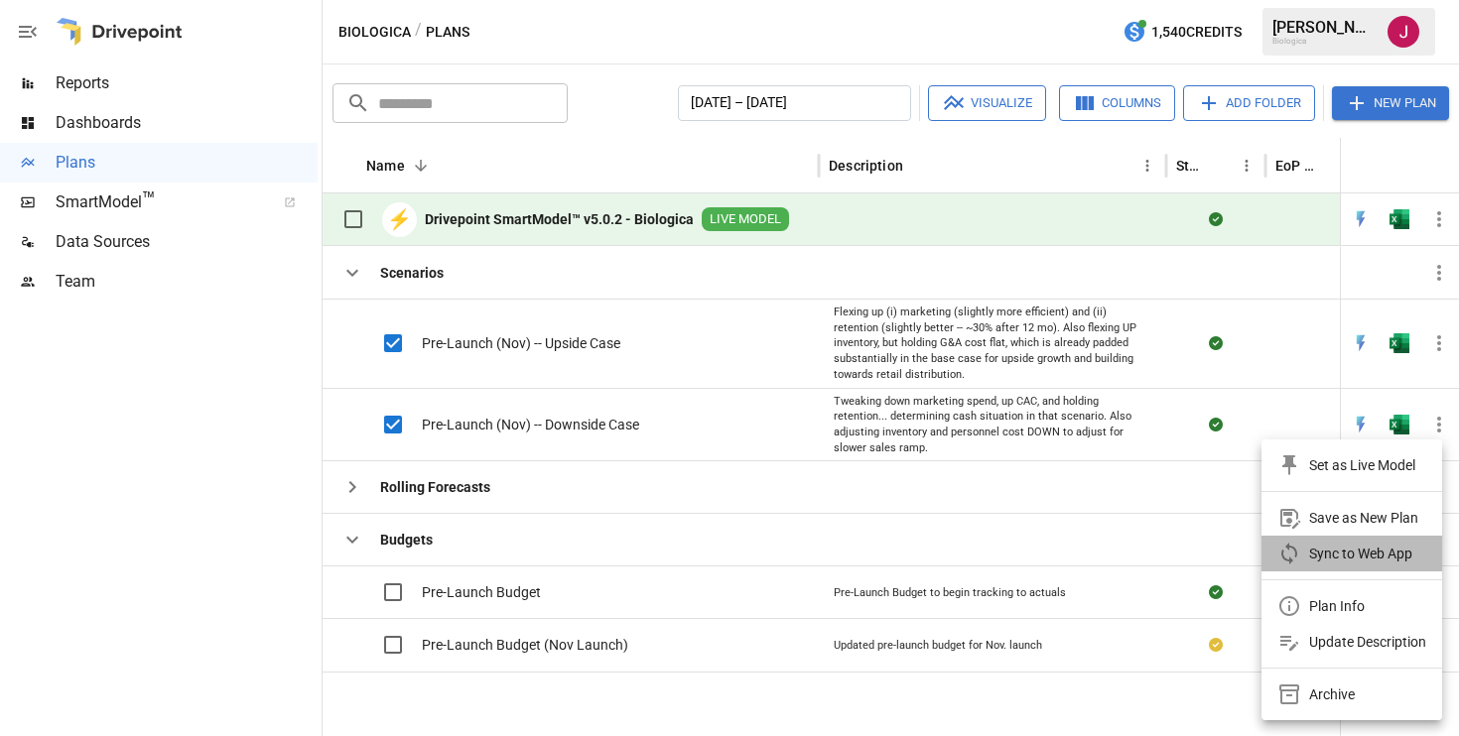
click at [1339, 558] on div "Sync to Web App" at bounding box center [1360, 554] width 103 height 24
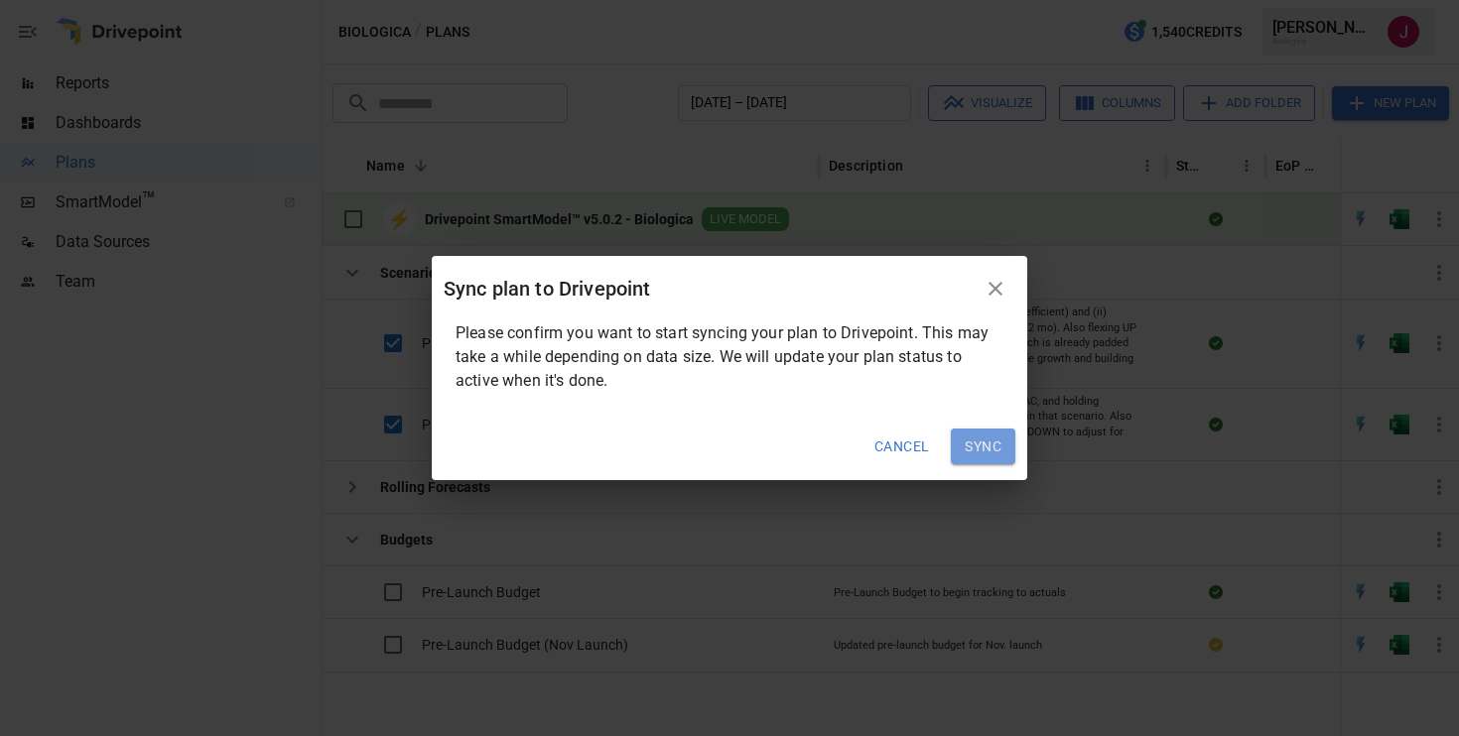
click at [960, 441] on button "Sync" at bounding box center [983, 447] width 65 height 36
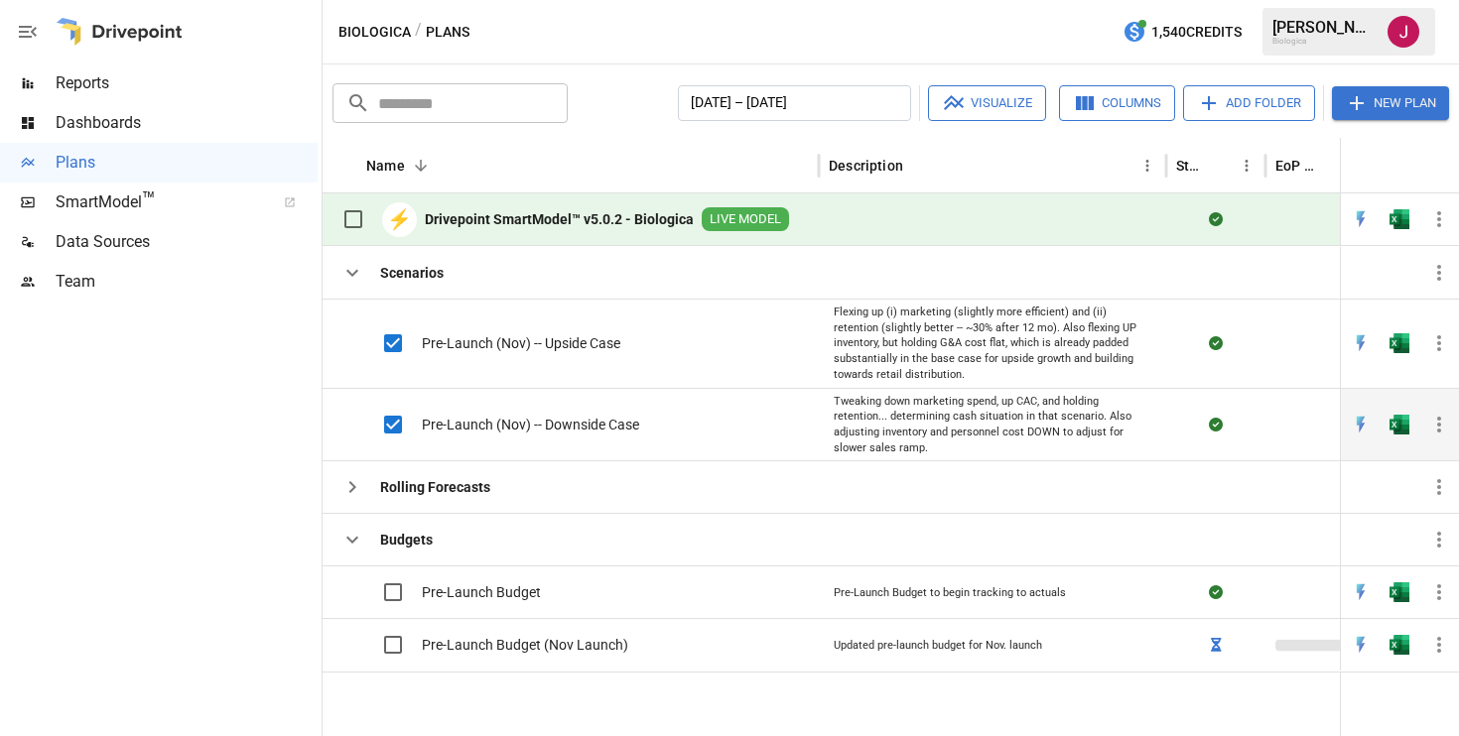
click at [1437, 426] on icon "button" at bounding box center [1439, 425] width 4 height 16
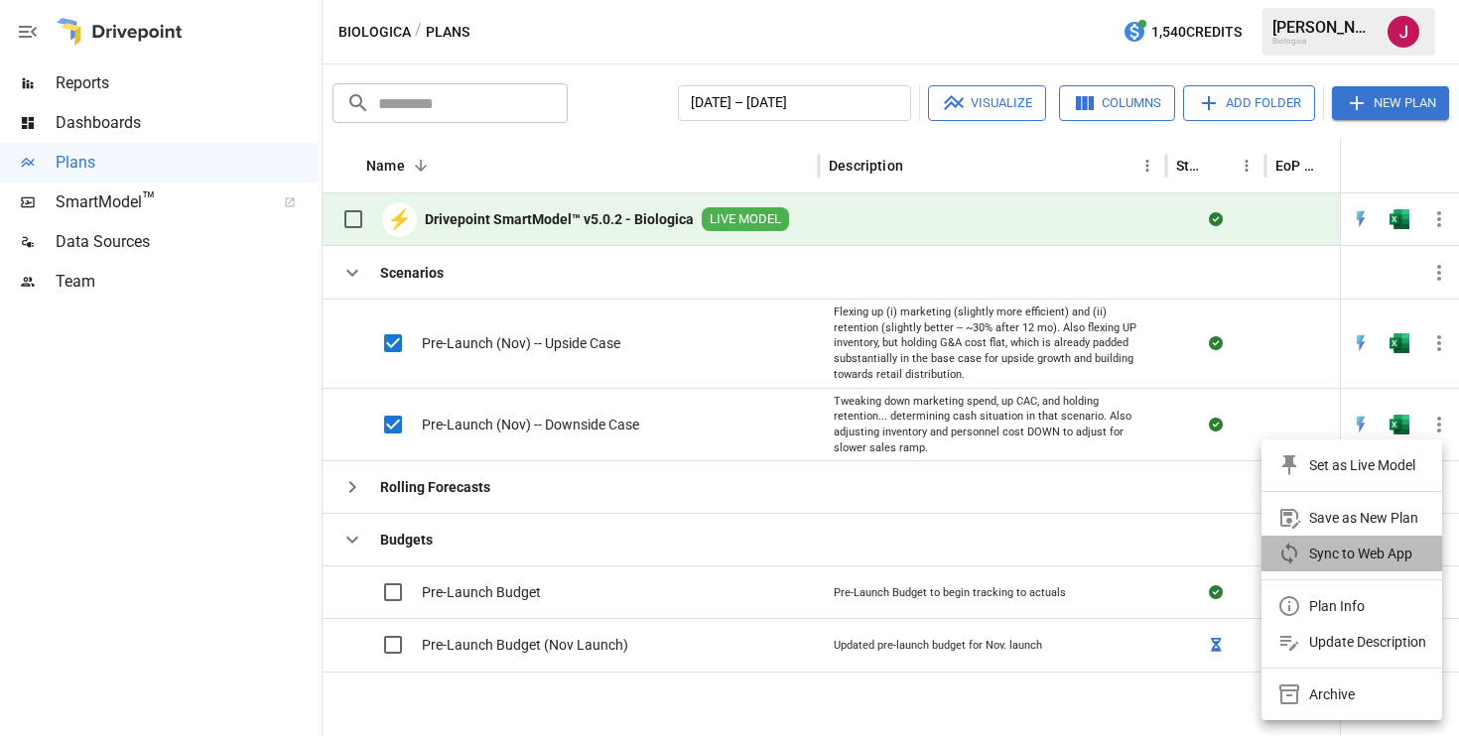
click at [1341, 554] on div "Sync to Web App" at bounding box center [1360, 554] width 103 height 24
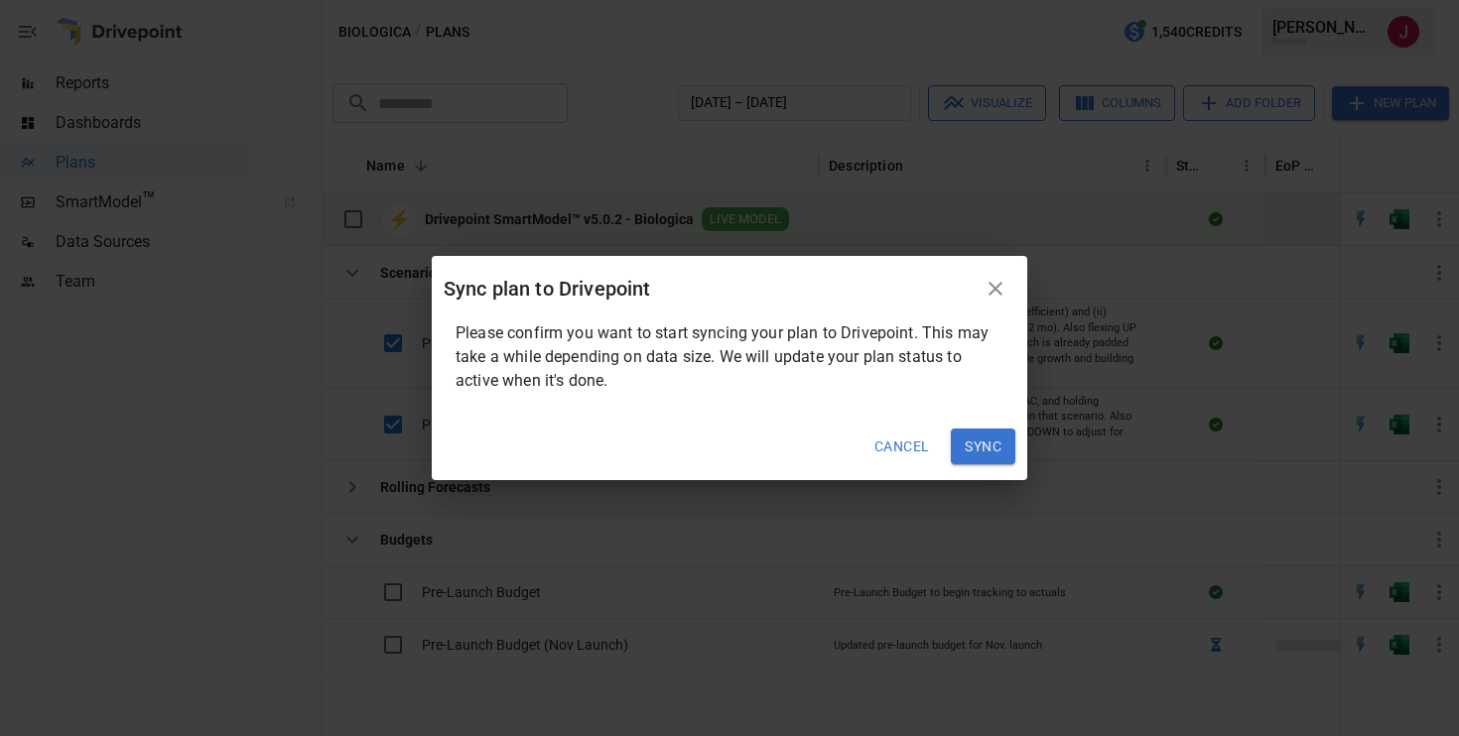
click at [995, 456] on button "Sync" at bounding box center [983, 447] width 65 height 36
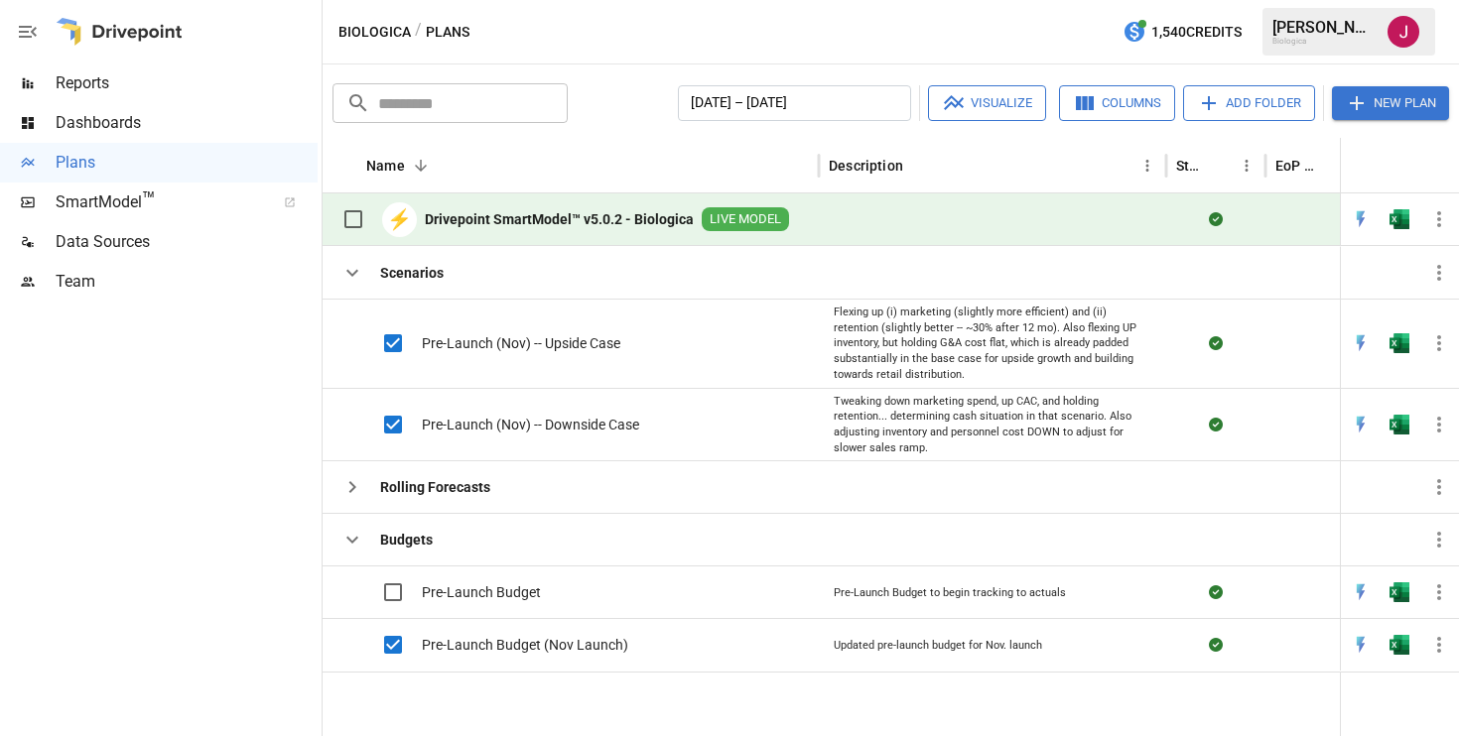
click at [961, 107] on icon "button" at bounding box center [954, 103] width 24 height 24
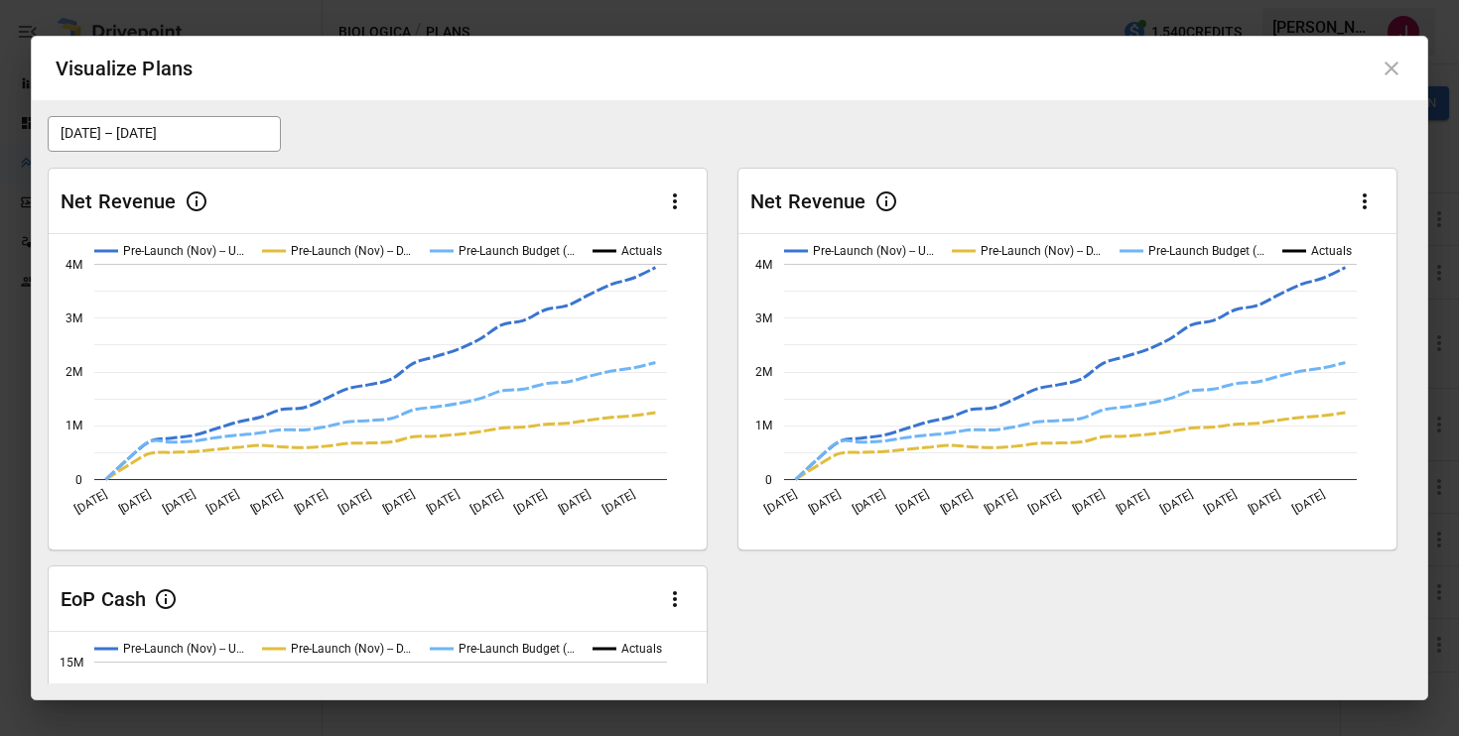
click at [1400, 67] on icon at bounding box center [1392, 69] width 24 height 24
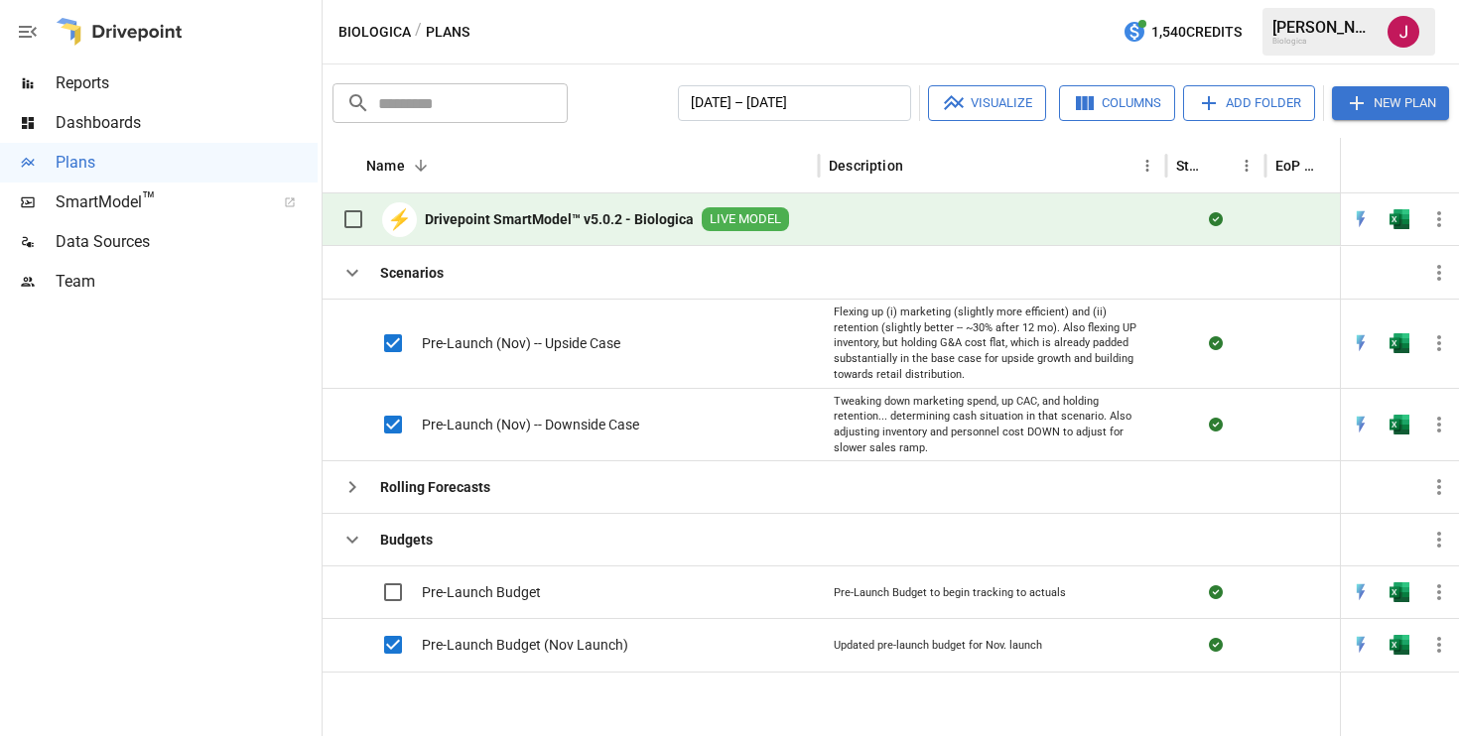
click at [562, 130] on div "​ ​ [DATE] – [DATE] Visualize Columns Add Folder New Plan Name 2 Description St…" at bounding box center [891, 401] width 1136 height 672
